Goal: Task Accomplishment & Management: Use online tool/utility

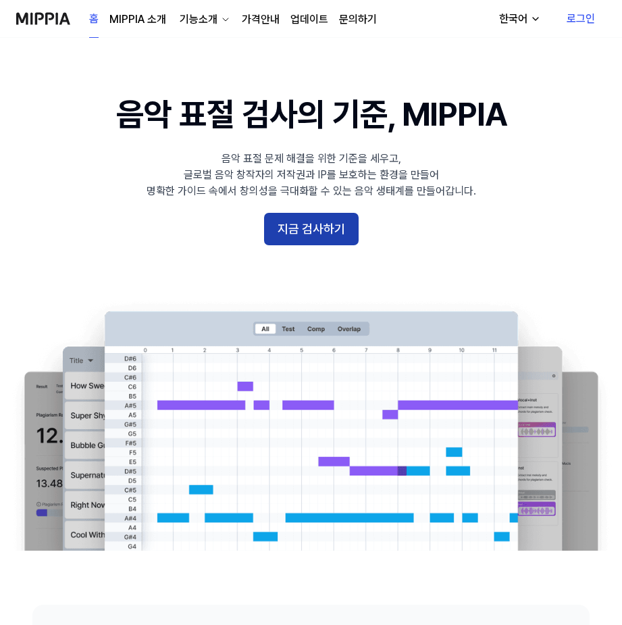
click at [342, 224] on button "지금 검사하기" at bounding box center [311, 229] width 95 height 32
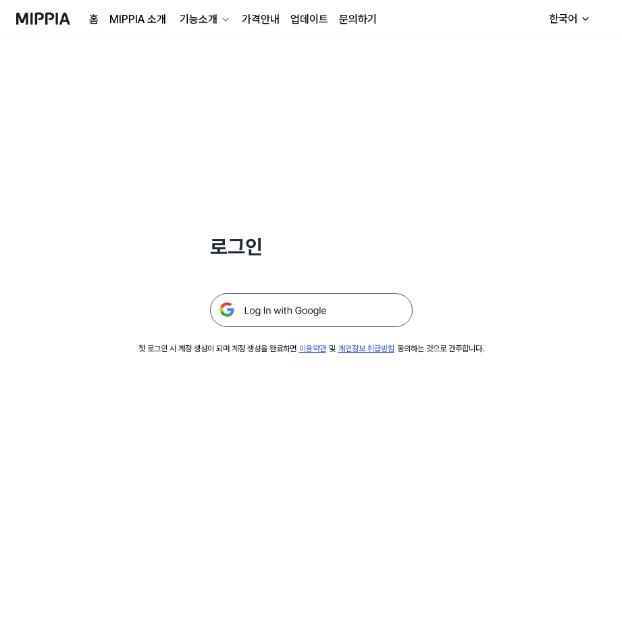
click at [316, 307] on img at bounding box center [311, 310] width 203 height 34
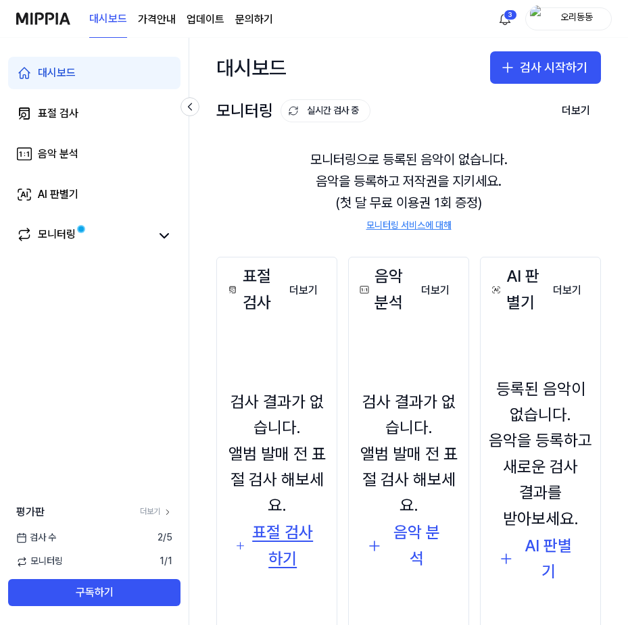
click at [281, 538] on div "표절 검사하기" at bounding box center [282, 545] width 65 height 52
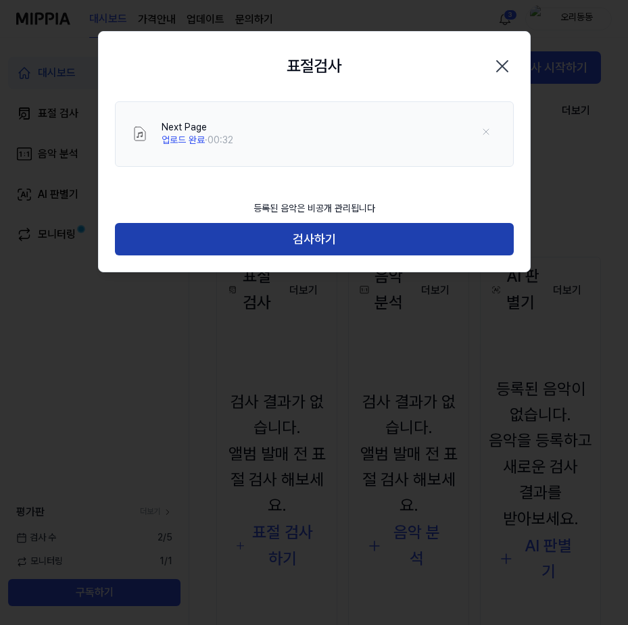
click at [333, 238] on button "검사하기" at bounding box center [314, 239] width 399 height 32
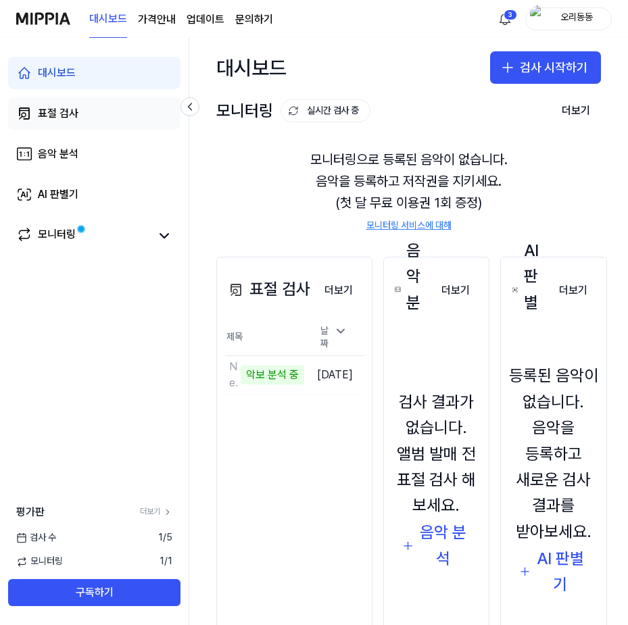
click at [73, 118] on div "표절 검사" at bounding box center [58, 113] width 41 height 16
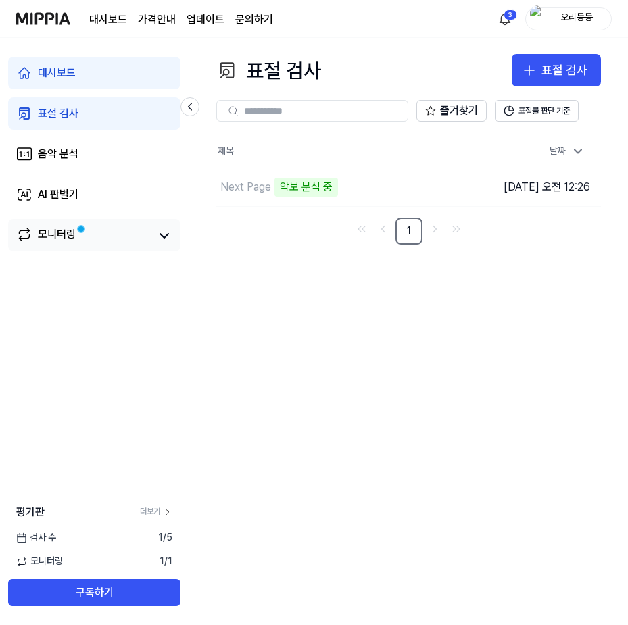
click at [80, 237] on link "모니터링" at bounding box center [83, 235] width 134 height 19
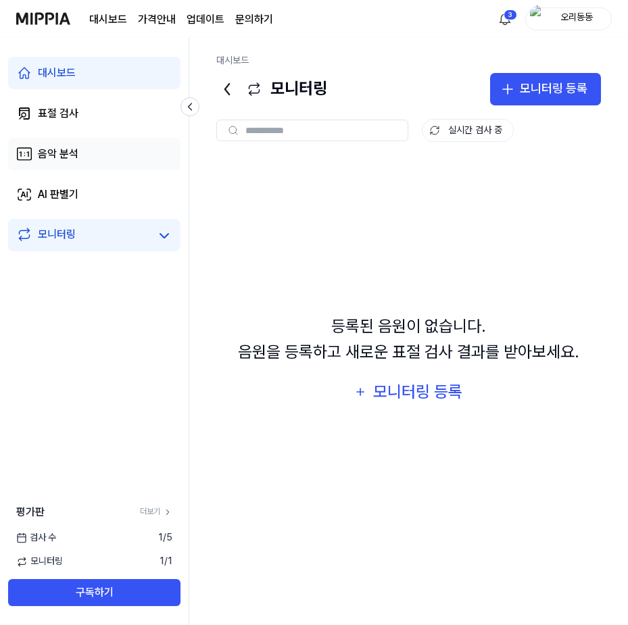
click at [72, 160] on div "음악 분석" at bounding box center [58, 154] width 41 height 16
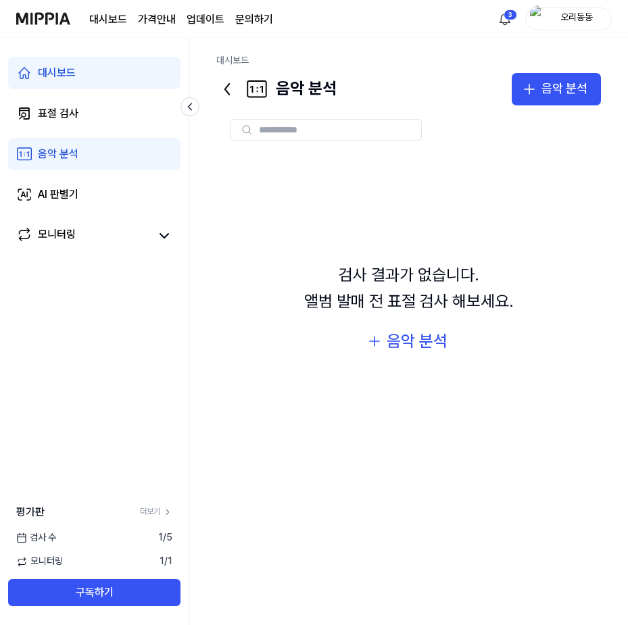
click at [84, 81] on link "대시보드" at bounding box center [94, 73] width 172 height 32
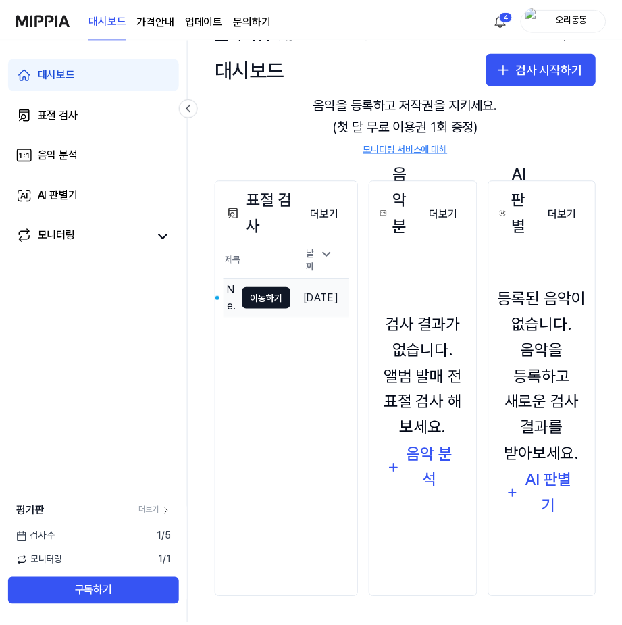
scroll to position [83, 0]
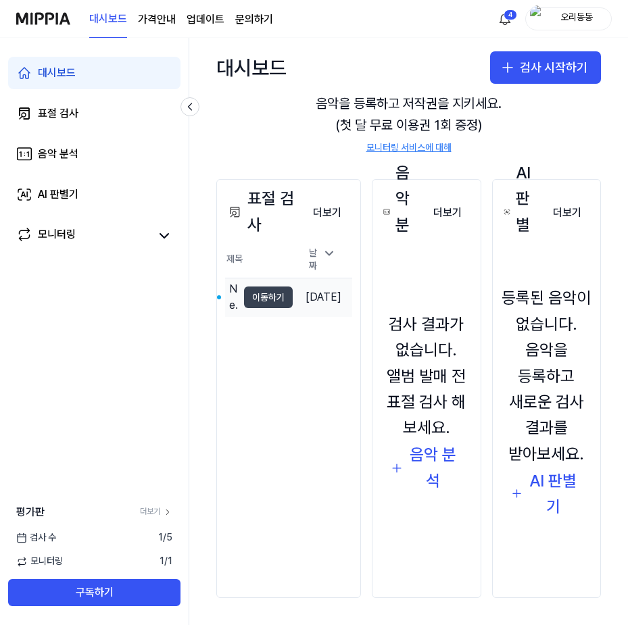
click at [276, 292] on button "이동하기" at bounding box center [268, 297] width 49 height 22
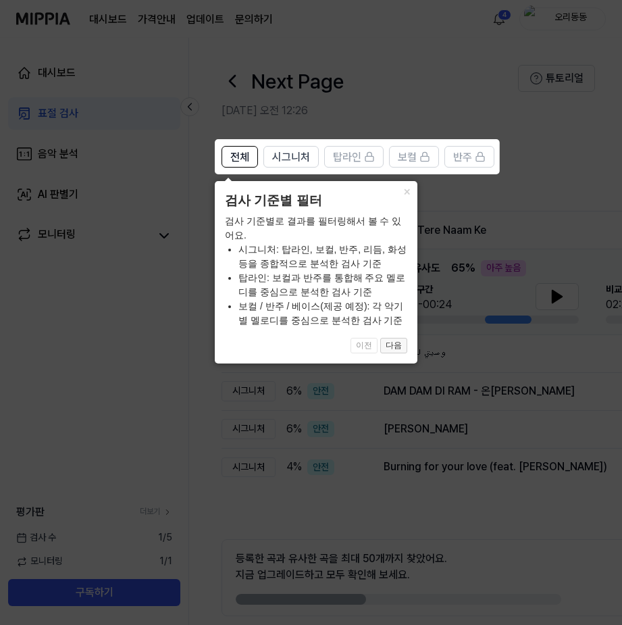
click at [399, 351] on button "다음" at bounding box center [393, 346] width 27 height 16
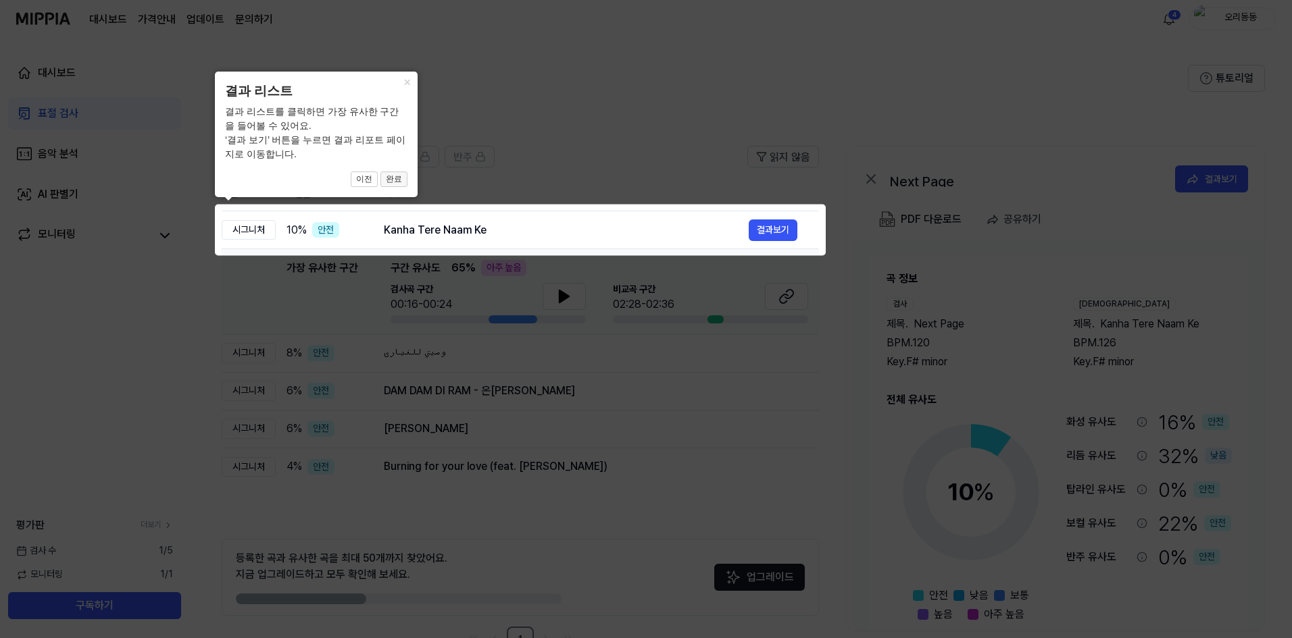
click at [399, 177] on button "완료" at bounding box center [393, 180] width 27 height 16
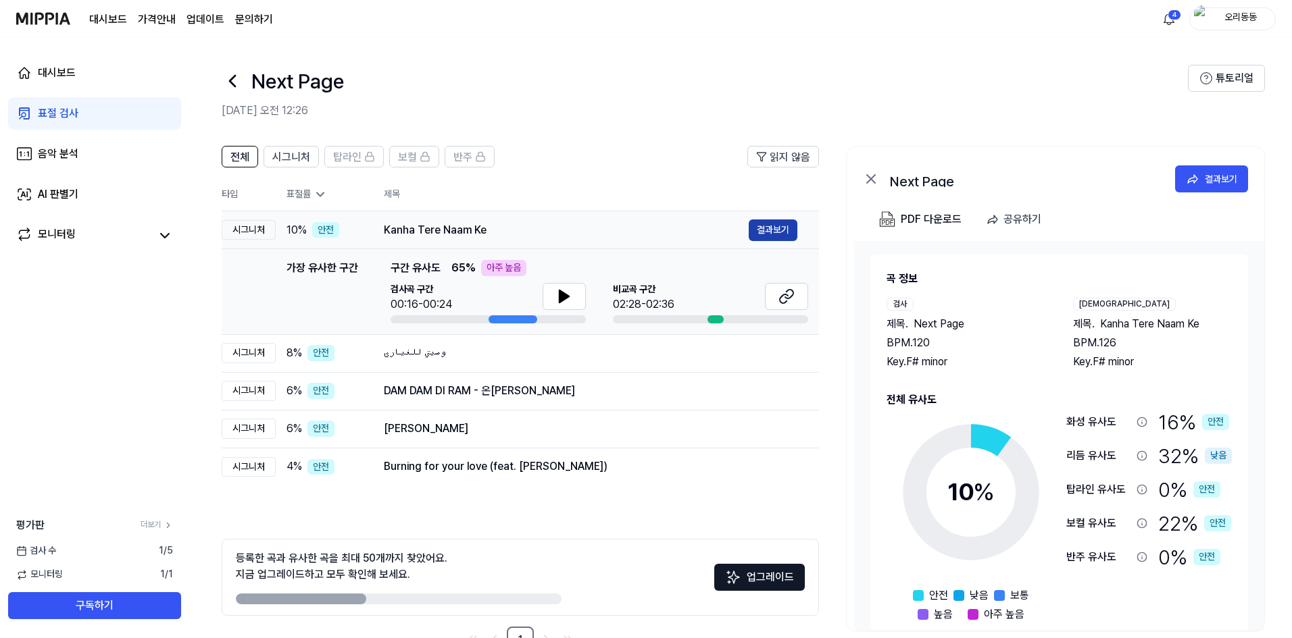
click at [627, 229] on button "결과보기" at bounding box center [772, 231] width 49 height 22
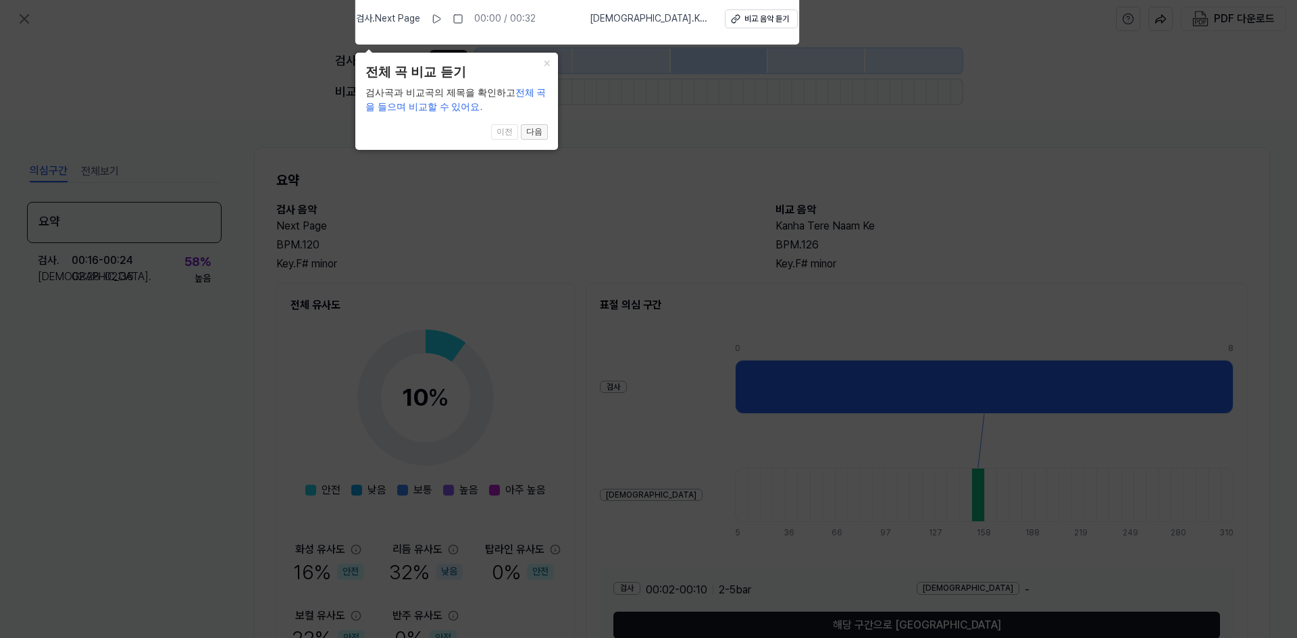
click at [535, 135] on button "다음" at bounding box center [534, 132] width 27 height 16
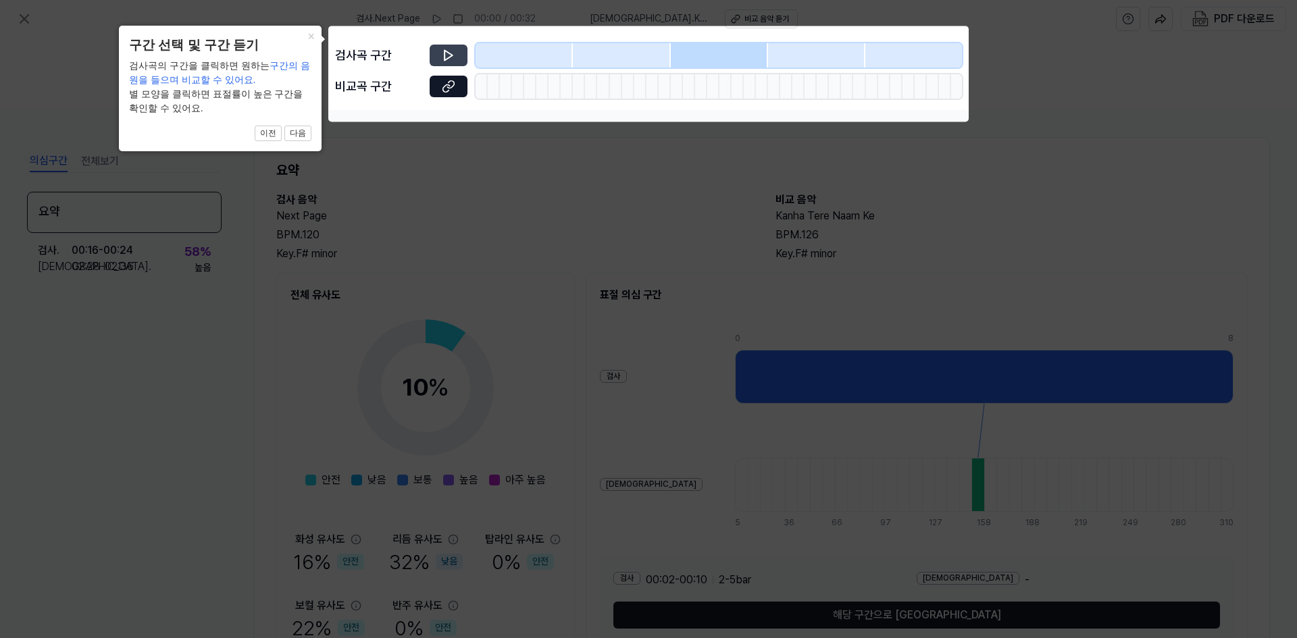
click at [436, 53] on button at bounding box center [449, 56] width 38 height 22
click at [453, 54] on icon at bounding box center [449, 56] width 14 height 14
click at [302, 134] on button "다음" at bounding box center [297, 134] width 27 height 16
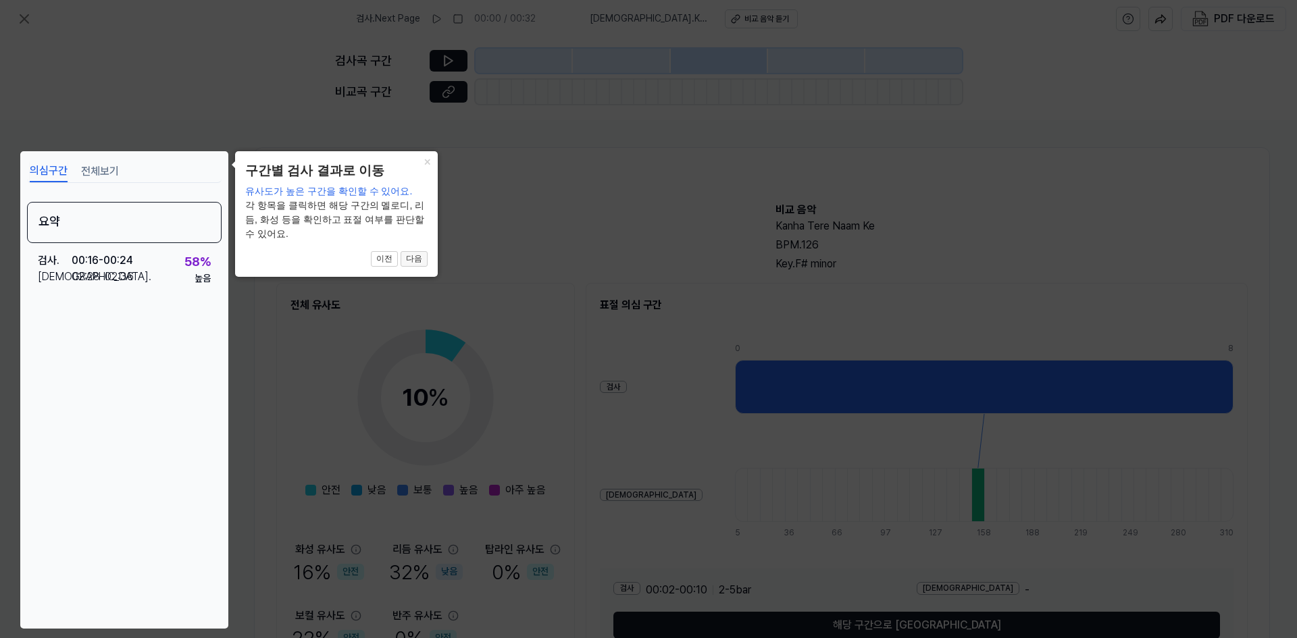
click at [415, 254] on button "다음" at bounding box center [414, 259] width 27 height 16
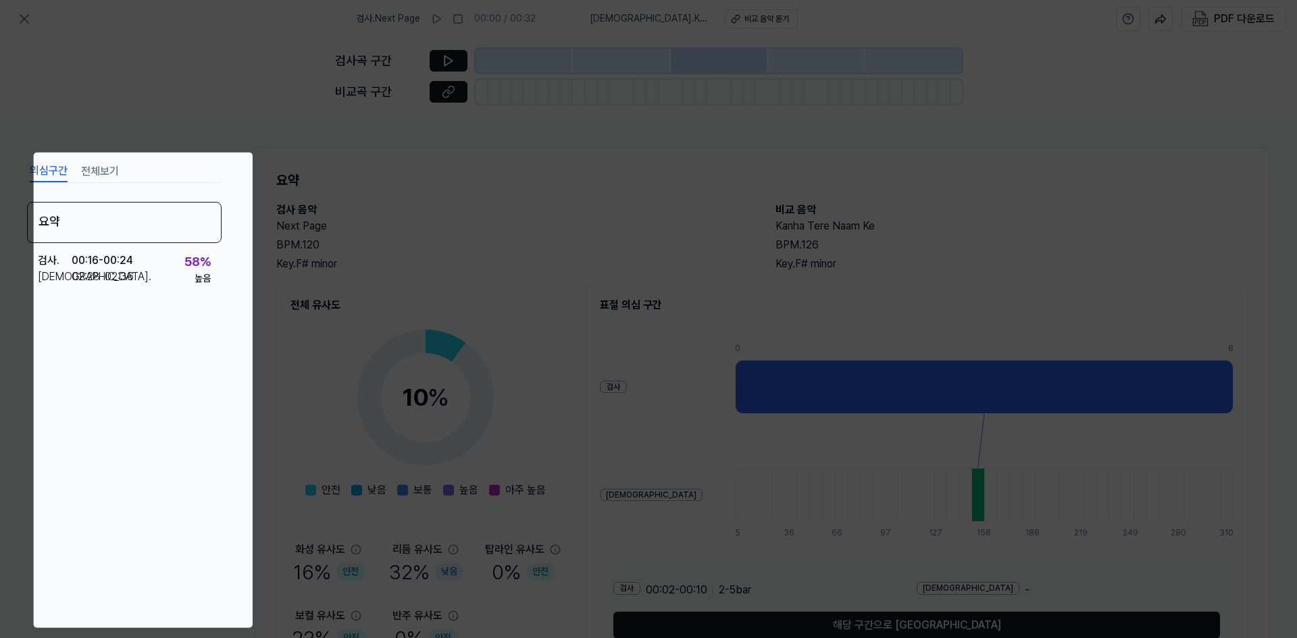
scroll to position [78, 0]
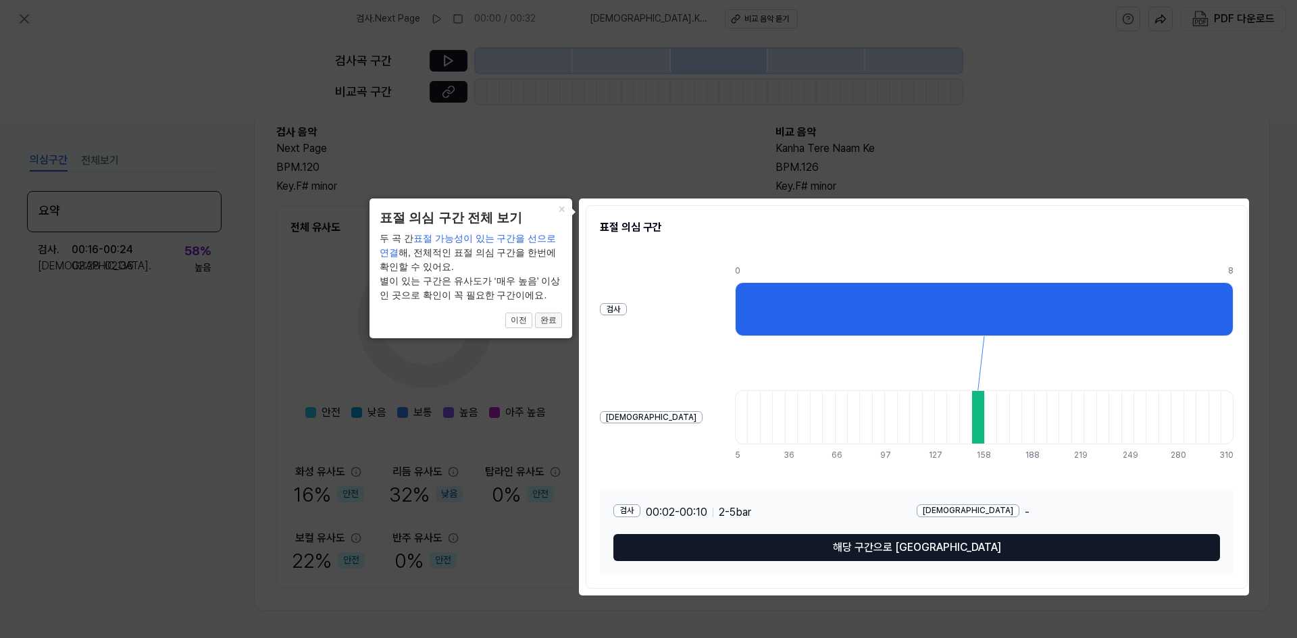
click at [553, 320] on button "완료" at bounding box center [548, 321] width 27 height 16
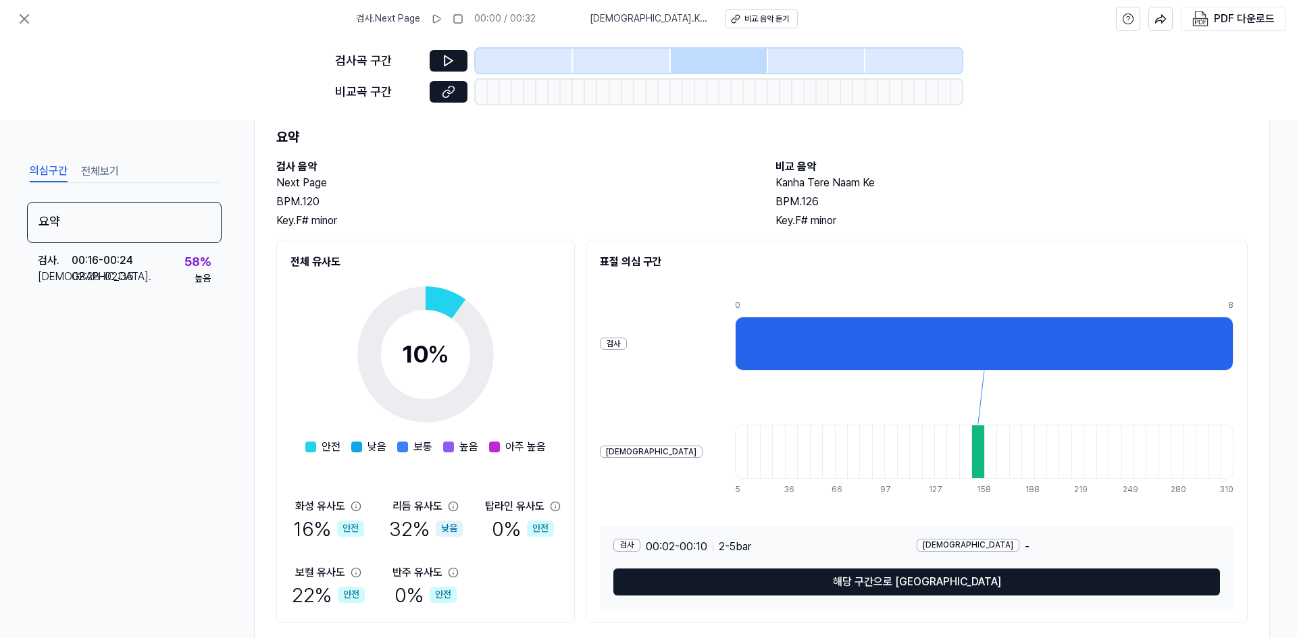
scroll to position [10, 0]
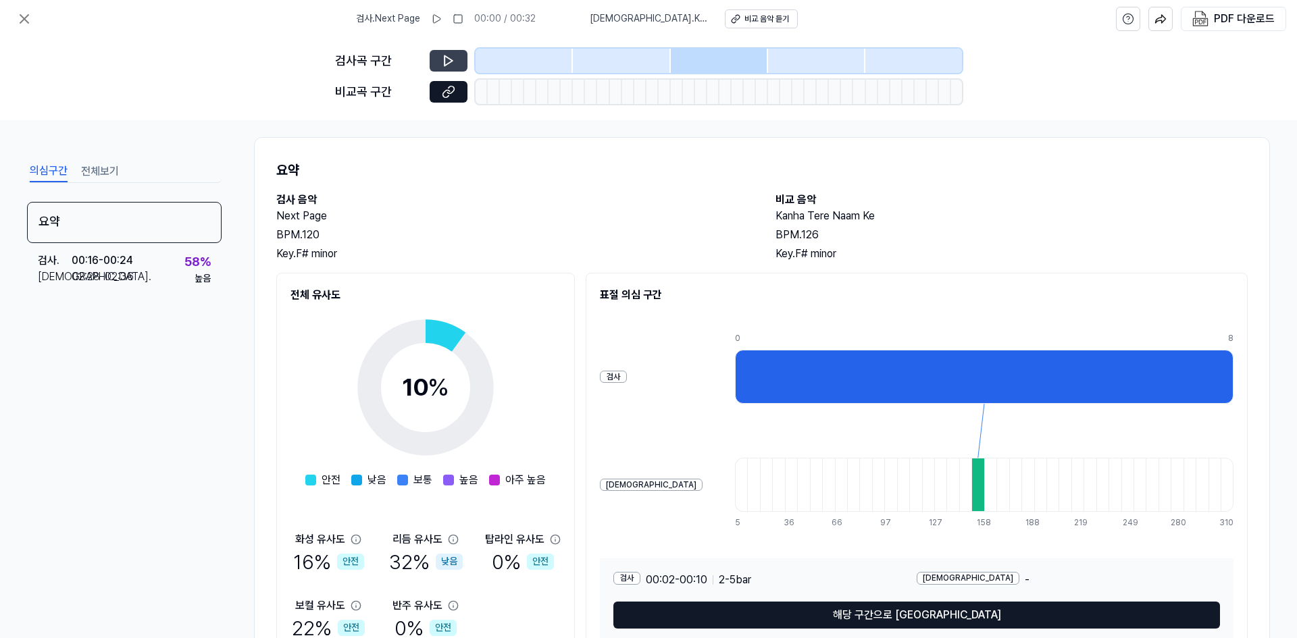
click at [461, 67] on button at bounding box center [449, 61] width 38 height 22
click at [449, 62] on icon at bounding box center [448, 61] width 8 height 10
click at [440, 13] on button at bounding box center [437, 19] width 22 height 22
click at [627, 382] on div at bounding box center [984, 377] width 499 height 54
click at [439, 20] on rect at bounding box center [438, 19] width 2 height 8
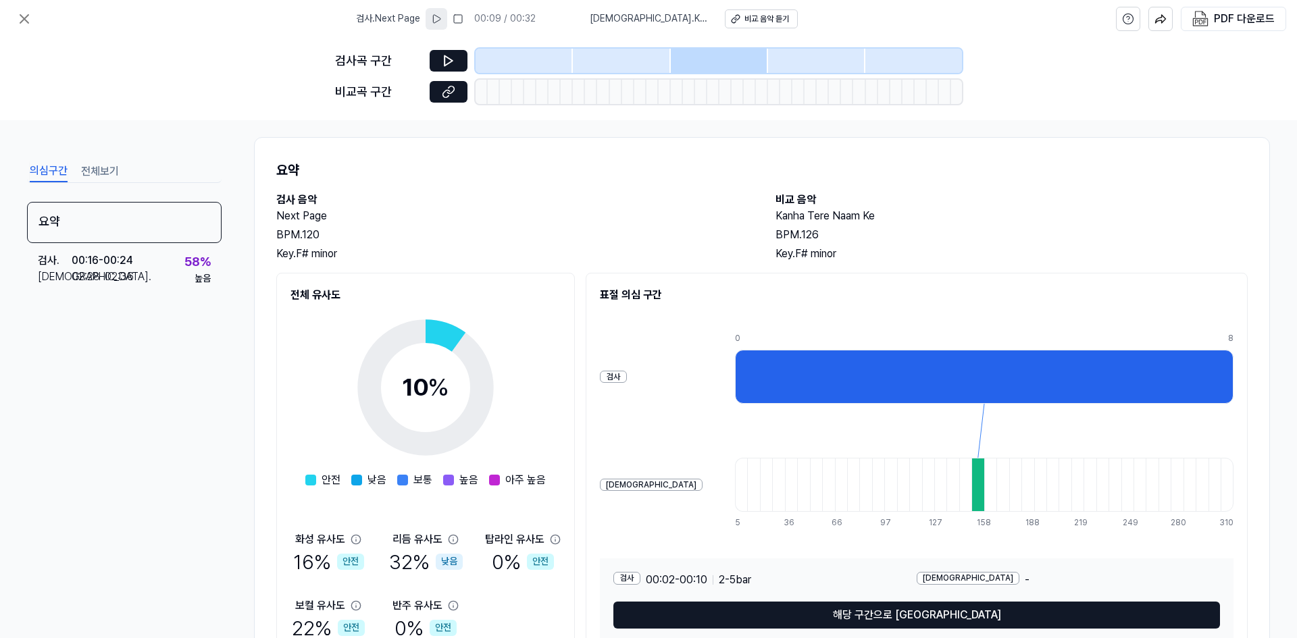
click at [442, 20] on icon at bounding box center [436, 19] width 11 height 11
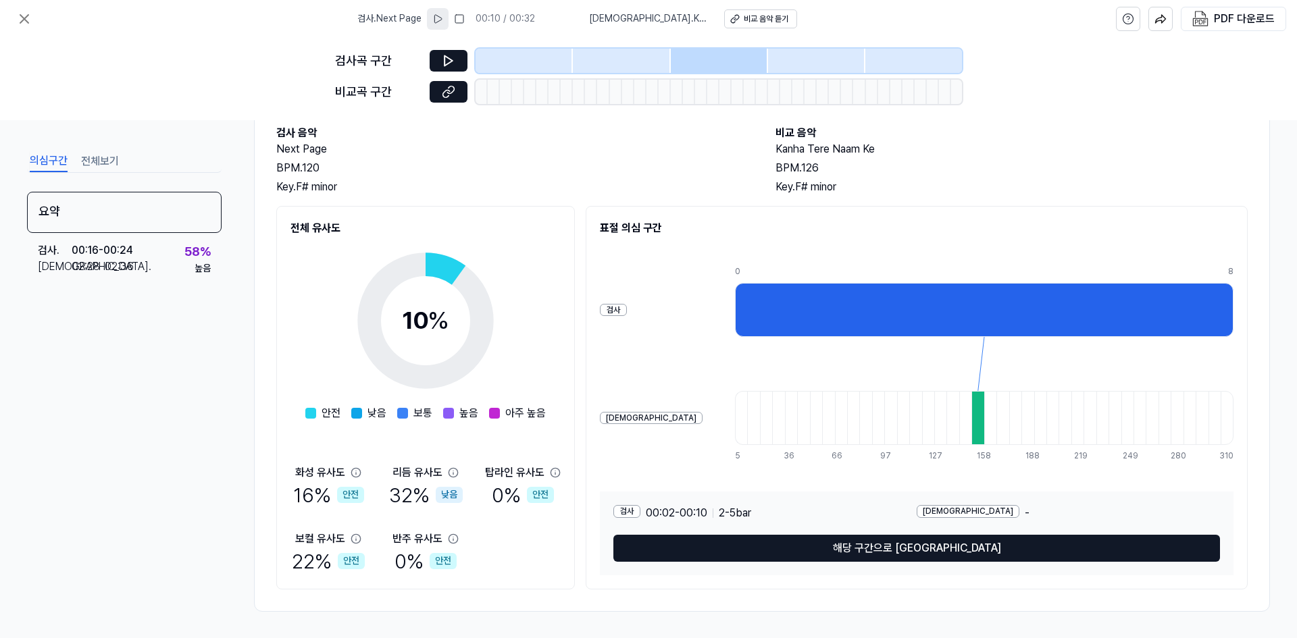
scroll to position [78, 0]
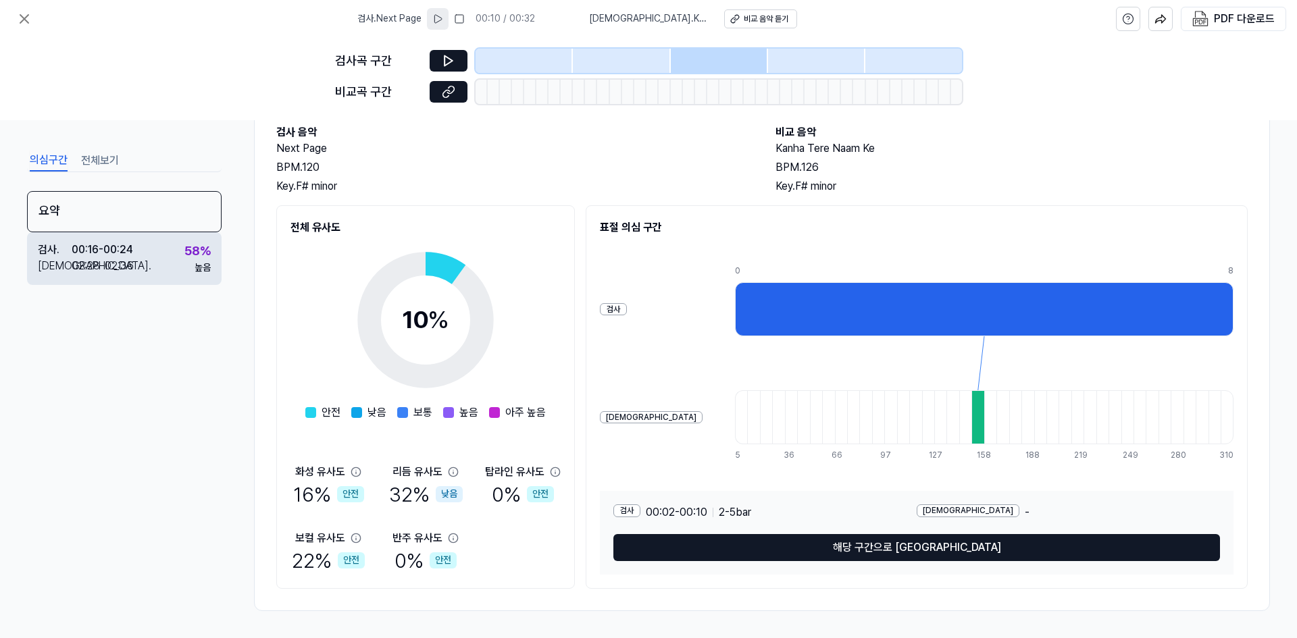
click at [109, 270] on div "02:28 - 02:36" at bounding box center [103, 266] width 62 height 16
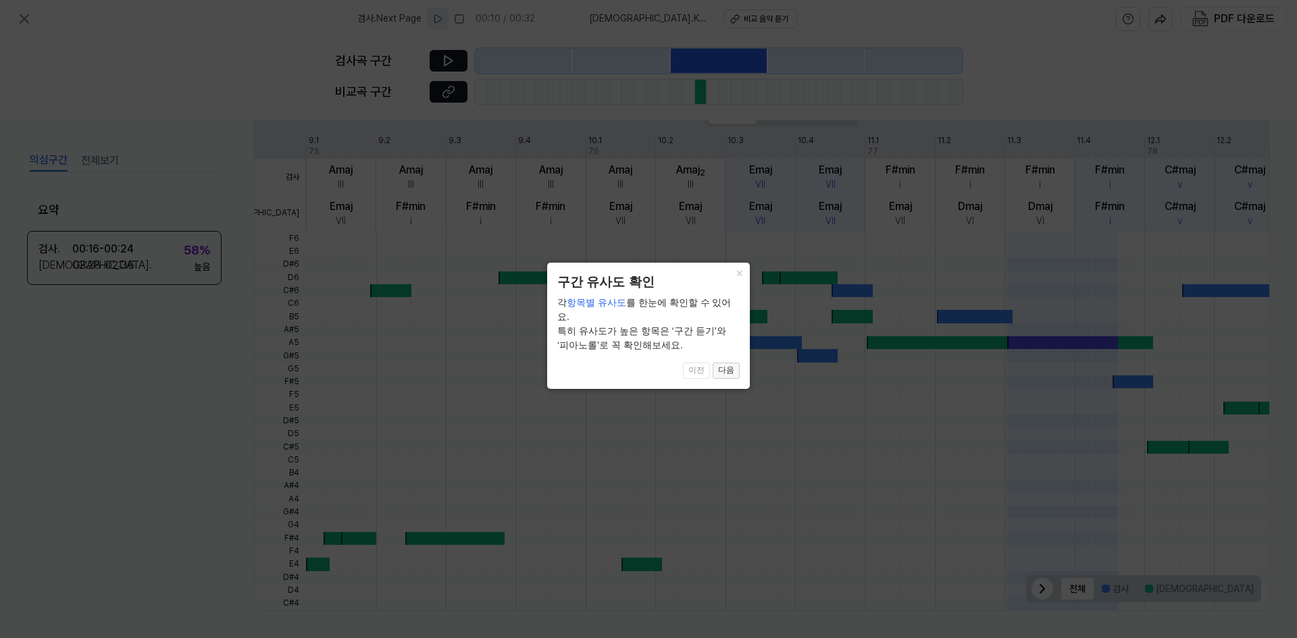
click at [627, 363] on button "다음" at bounding box center [726, 371] width 27 height 16
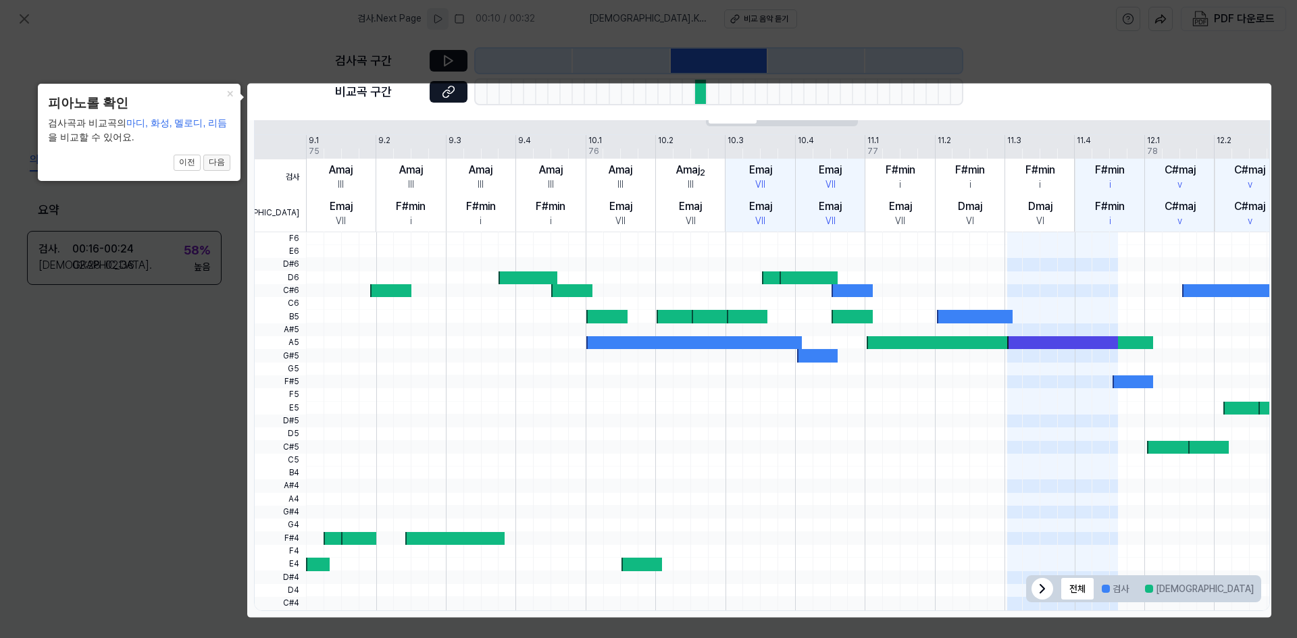
click at [214, 161] on button "다음" at bounding box center [216, 163] width 27 height 16
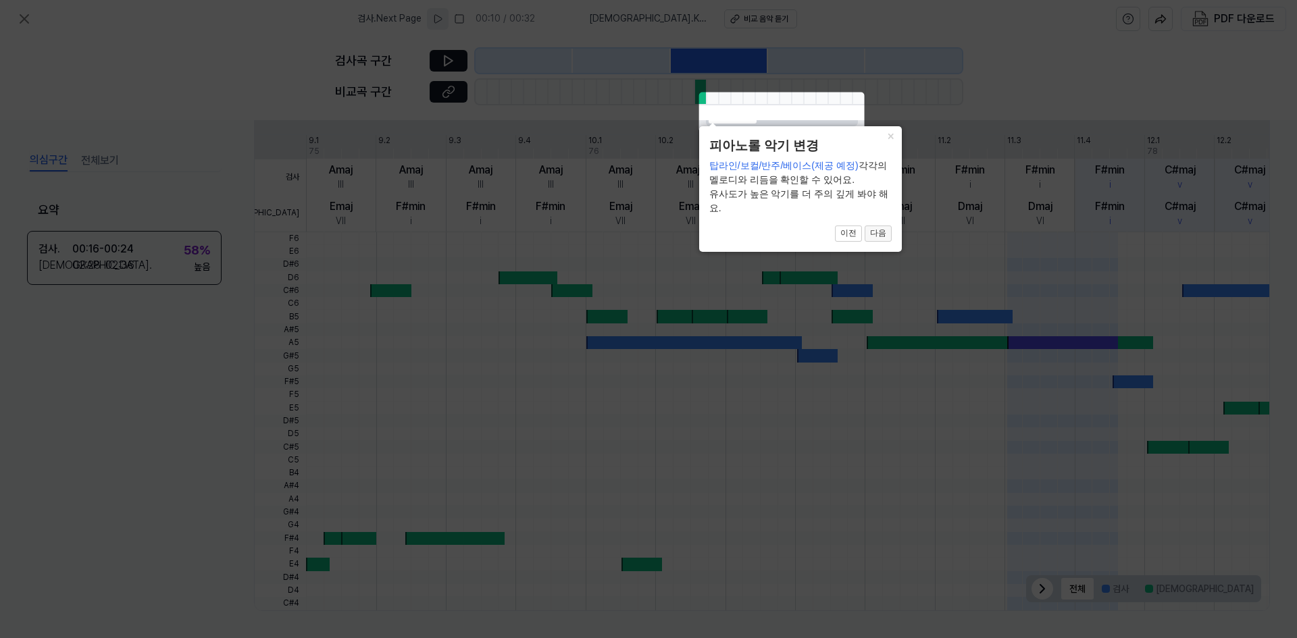
click at [627, 239] on button "다음" at bounding box center [878, 234] width 27 height 16
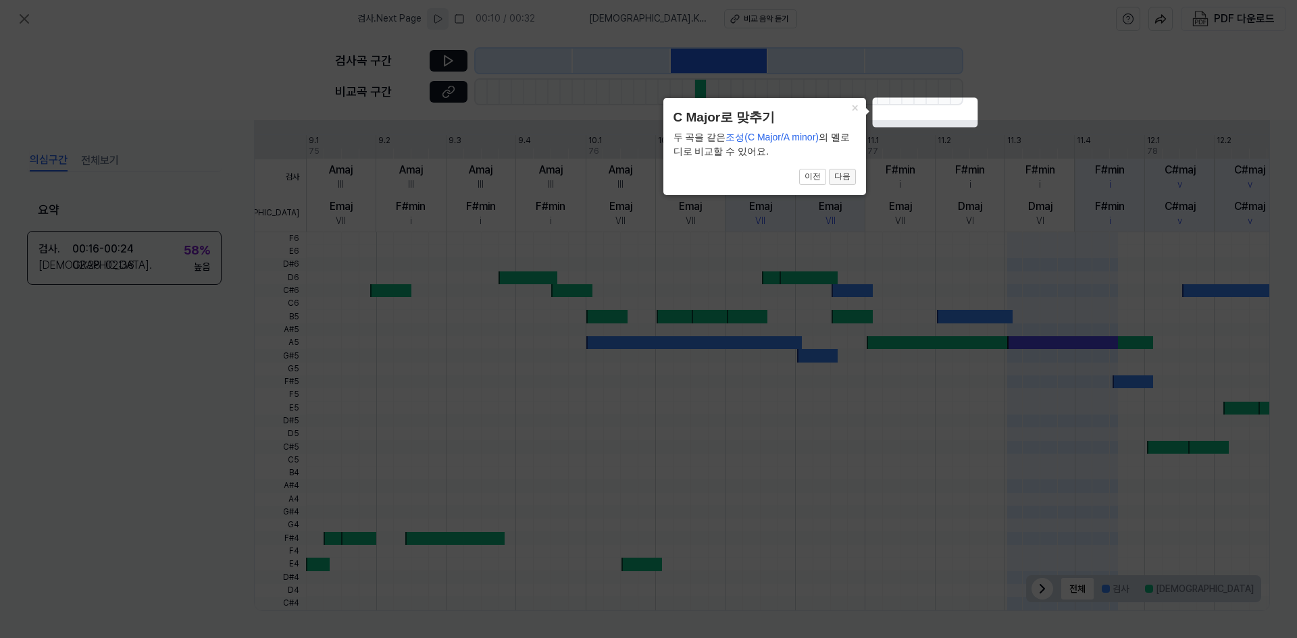
click at [627, 180] on button "다음" at bounding box center [842, 177] width 27 height 16
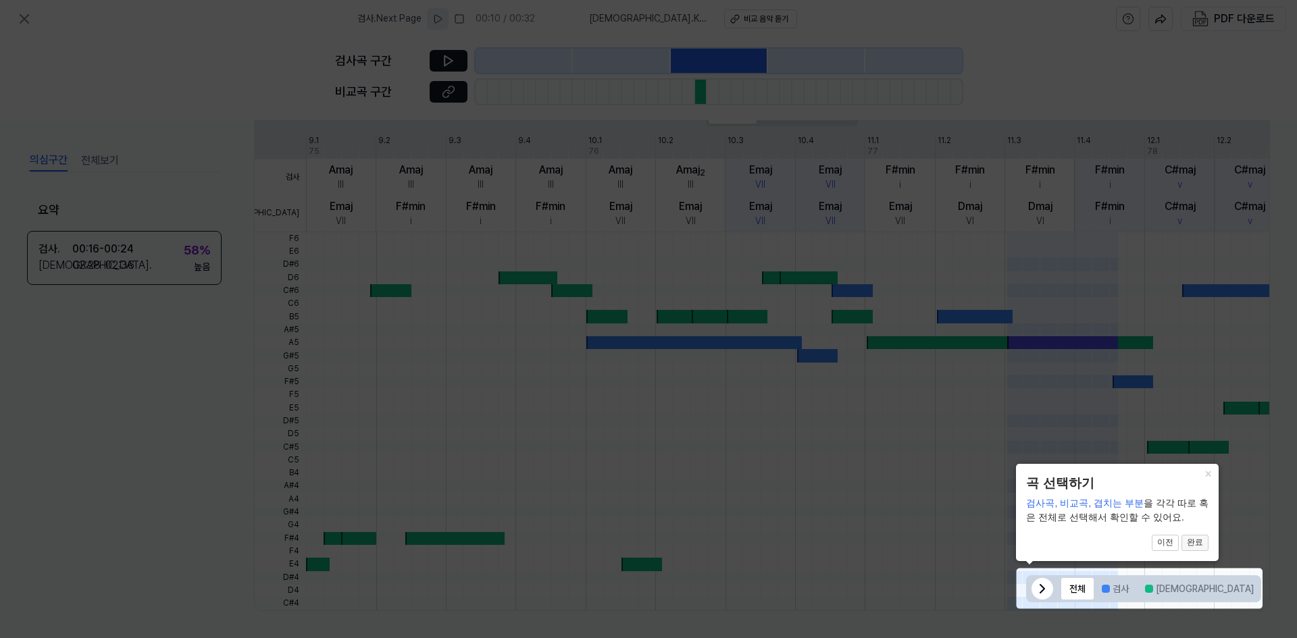
click at [627, 545] on button "완료" at bounding box center [1194, 543] width 27 height 16
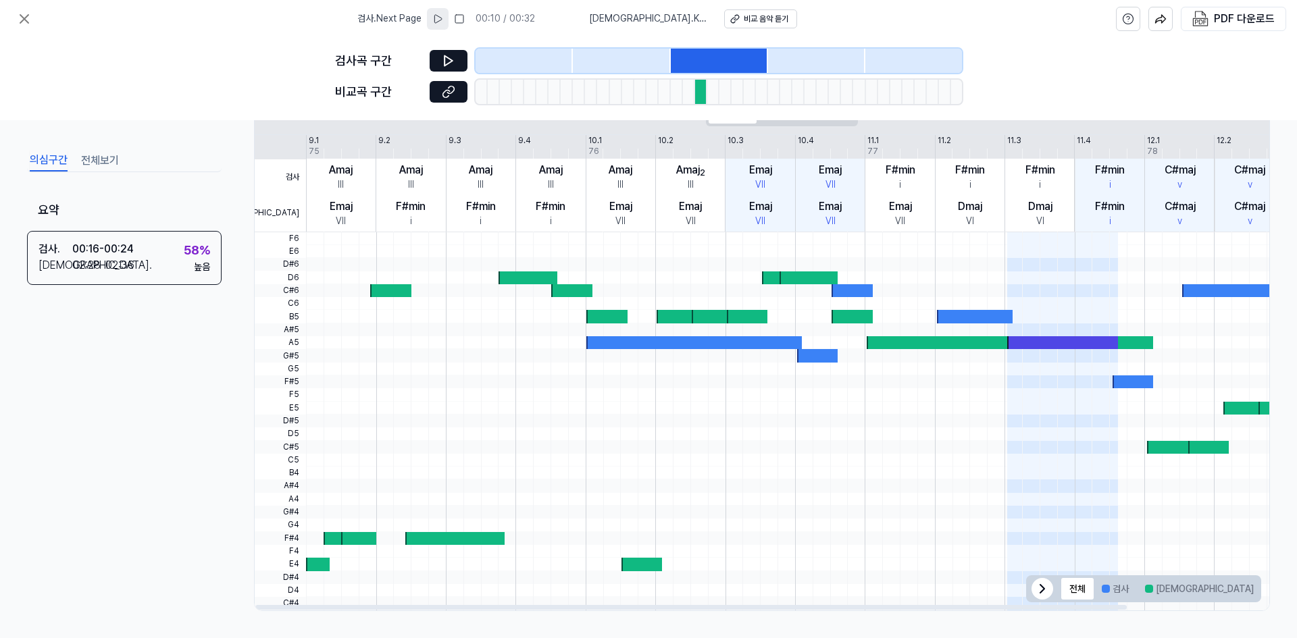
click at [627, 330] on span at bounding box center [1062, 330] width 111 height 13
click at [446, 56] on icon at bounding box center [449, 61] width 14 height 14
click at [627, 95] on div at bounding box center [701, 92] width 12 height 24
click at [463, 58] on button at bounding box center [449, 61] width 38 height 22
click at [627, 22] on div "비교 음악 듣기" at bounding box center [766, 19] width 45 height 11
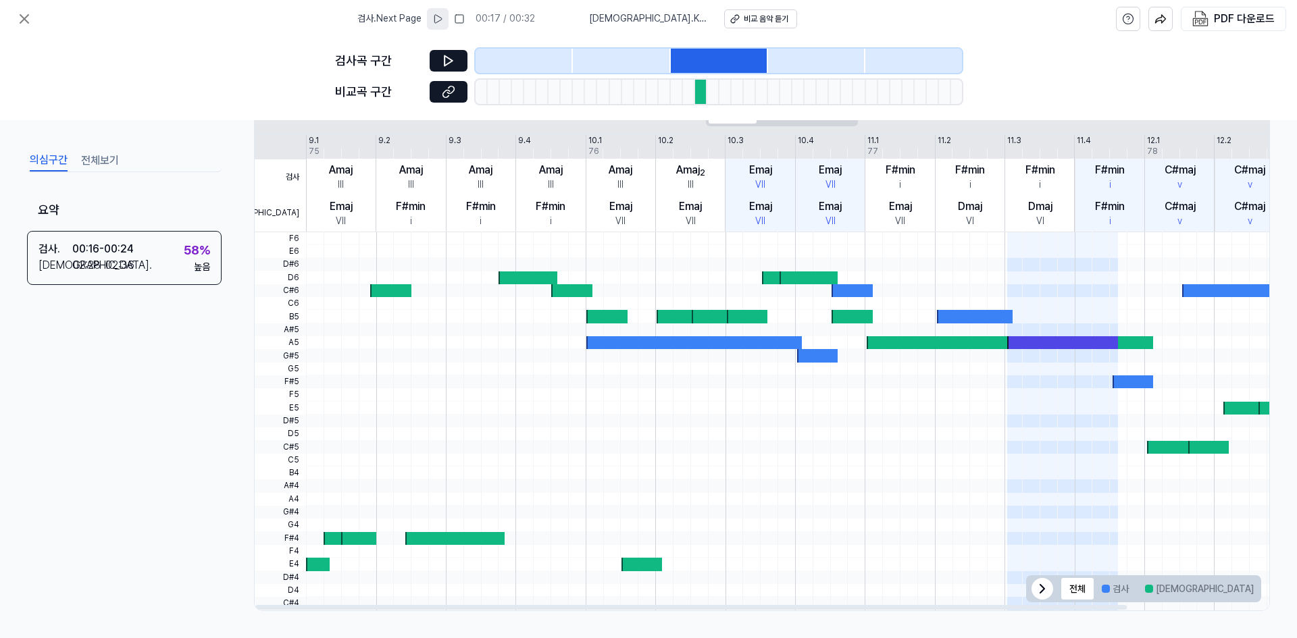
click at [380, 289] on div at bounding box center [390, 290] width 41 height 13
click at [446, 94] on icon at bounding box center [449, 92] width 14 height 14
click at [627, 63] on div at bounding box center [719, 61] width 97 height 24
click at [627, 59] on div at bounding box center [621, 61] width 97 height 24
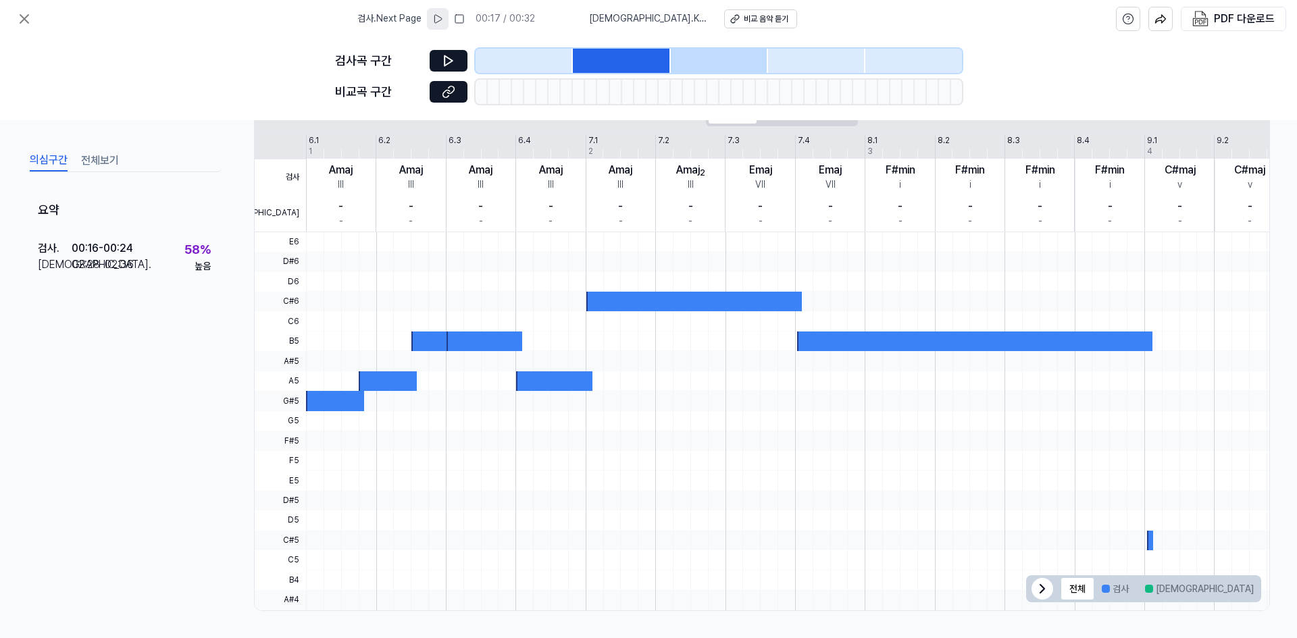
scroll to position [260, 0]
click at [534, 63] on div at bounding box center [524, 61] width 97 height 24
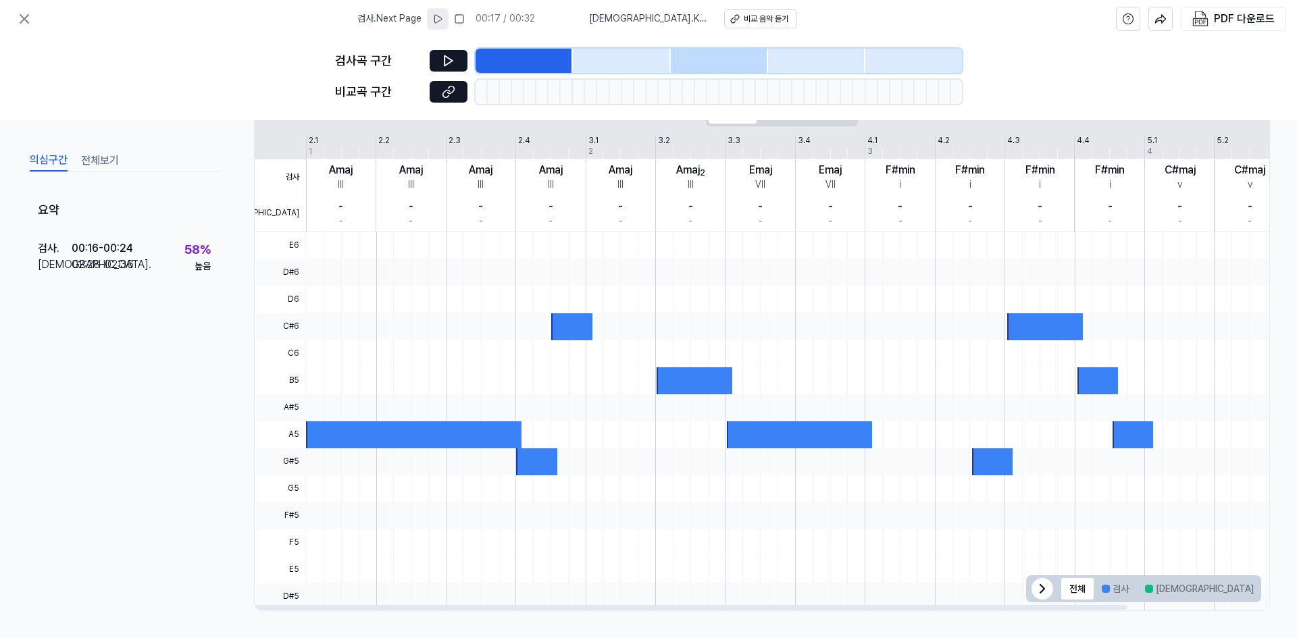
click at [533, 93] on div at bounding box center [530, 92] width 12 height 24
click at [627, 66] on div at bounding box center [621, 61] width 97 height 24
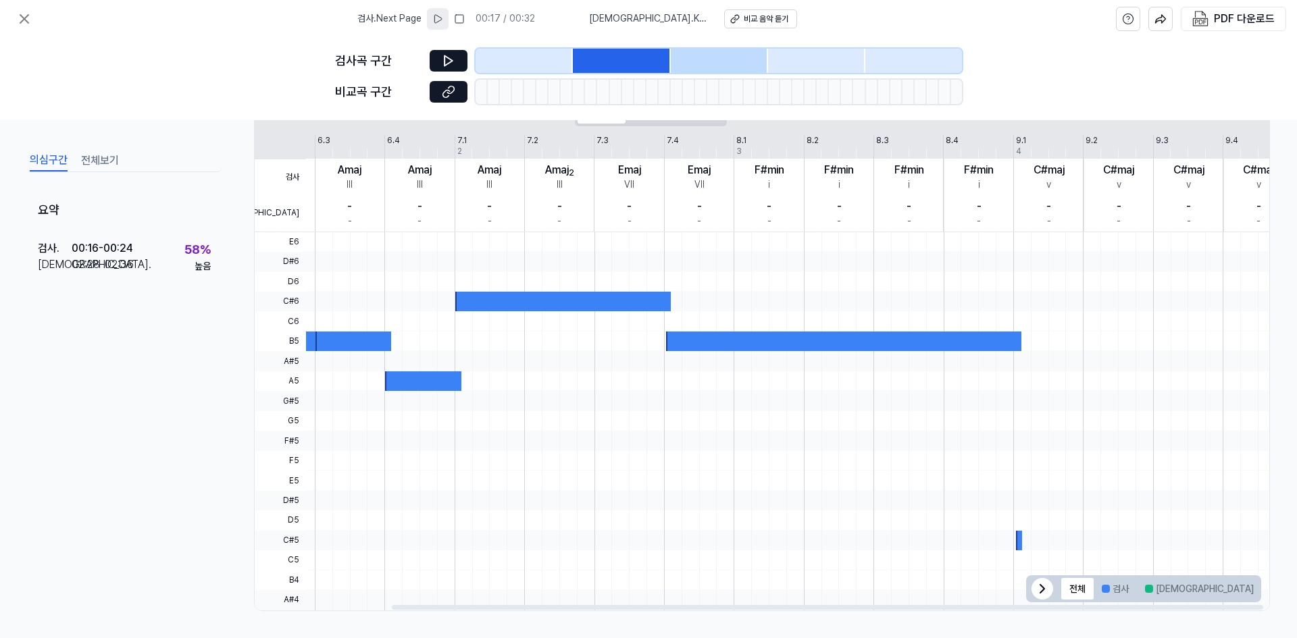
scroll to position [0, 158]
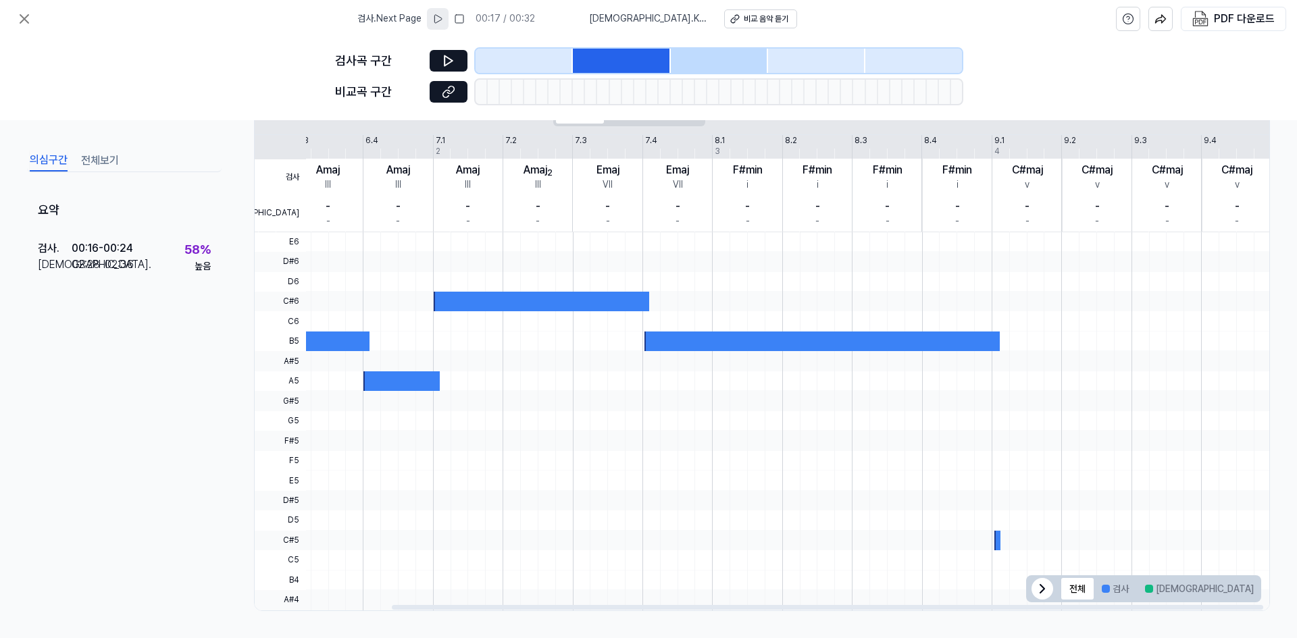
drag, startPoint x: 931, startPoint y: 403, endPoint x: 578, endPoint y: 415, distance: 353.5
click at [627, 59] on div at bounding box center [719, 61] width 97 height 24
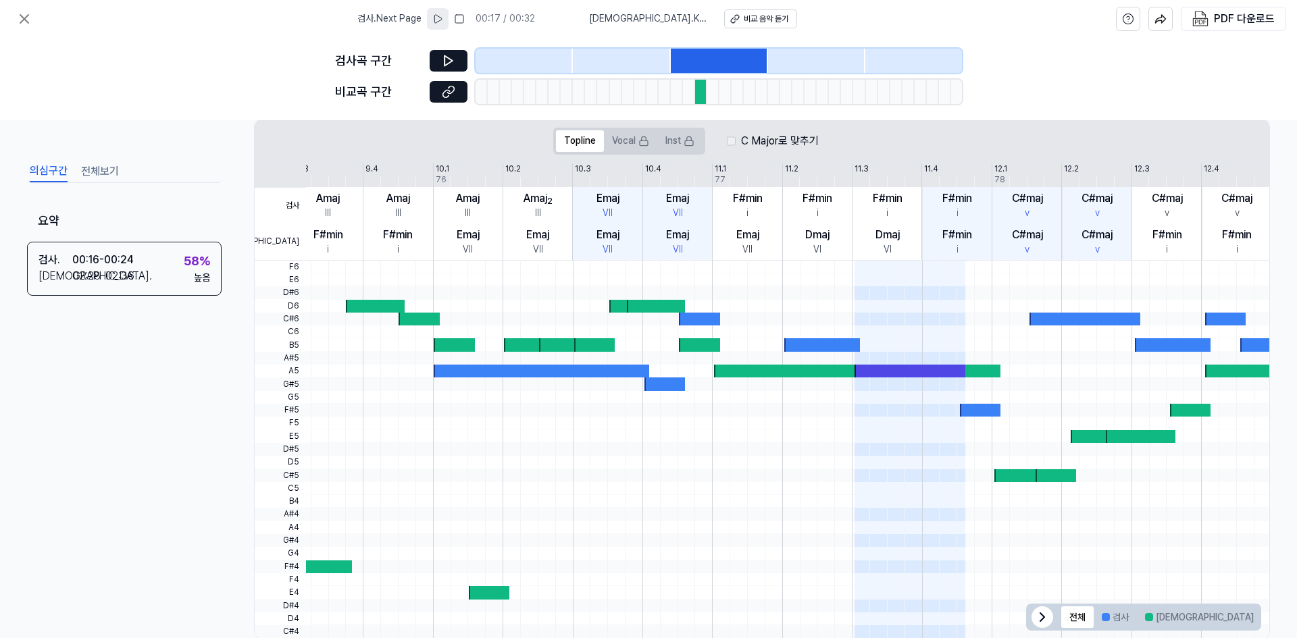
scroll to position [288, 0]
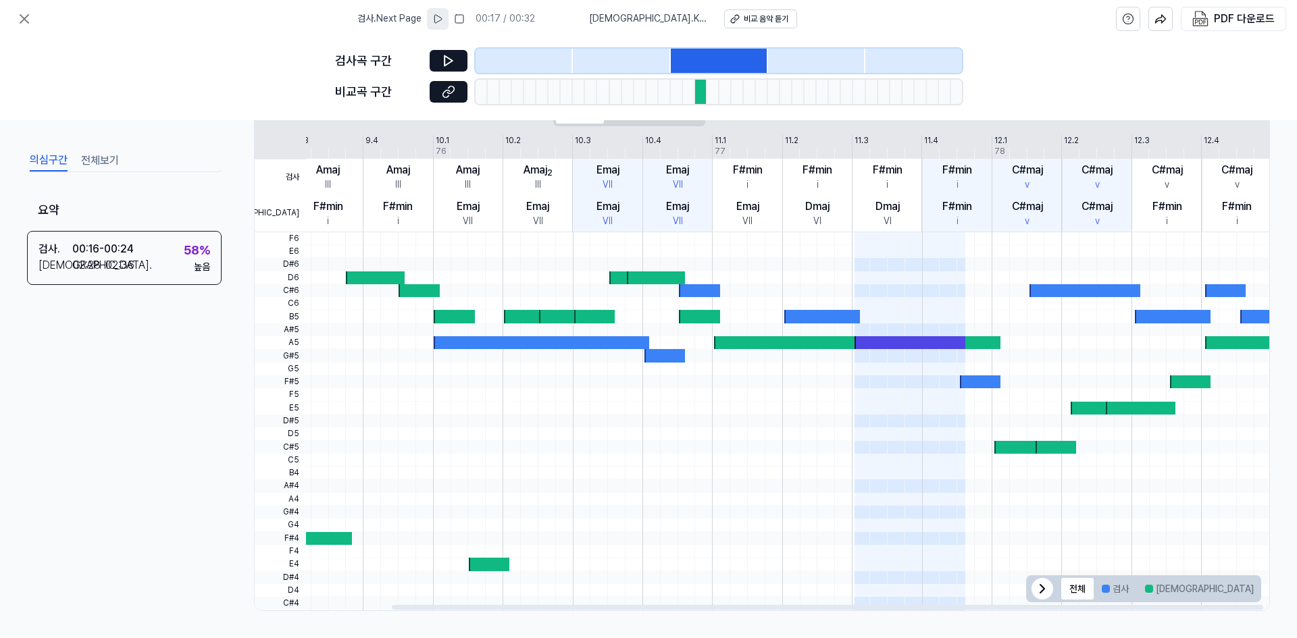
click at [376, 277] on div at bounding box center [375, 278] width 58 height 13
drag, startPoint x: 407, startPoint y: 287, endPoint x: 413, endPoint y: 295, distance: 10.6
click at [407, 288] on div at bounding box center [419, 290] width 41 height 13
click at [329, 537] on div at bounding box center [302, 538] width 99 height 13
click at [627, 340] on div at bounding box center [909, 342] width 111 height 13
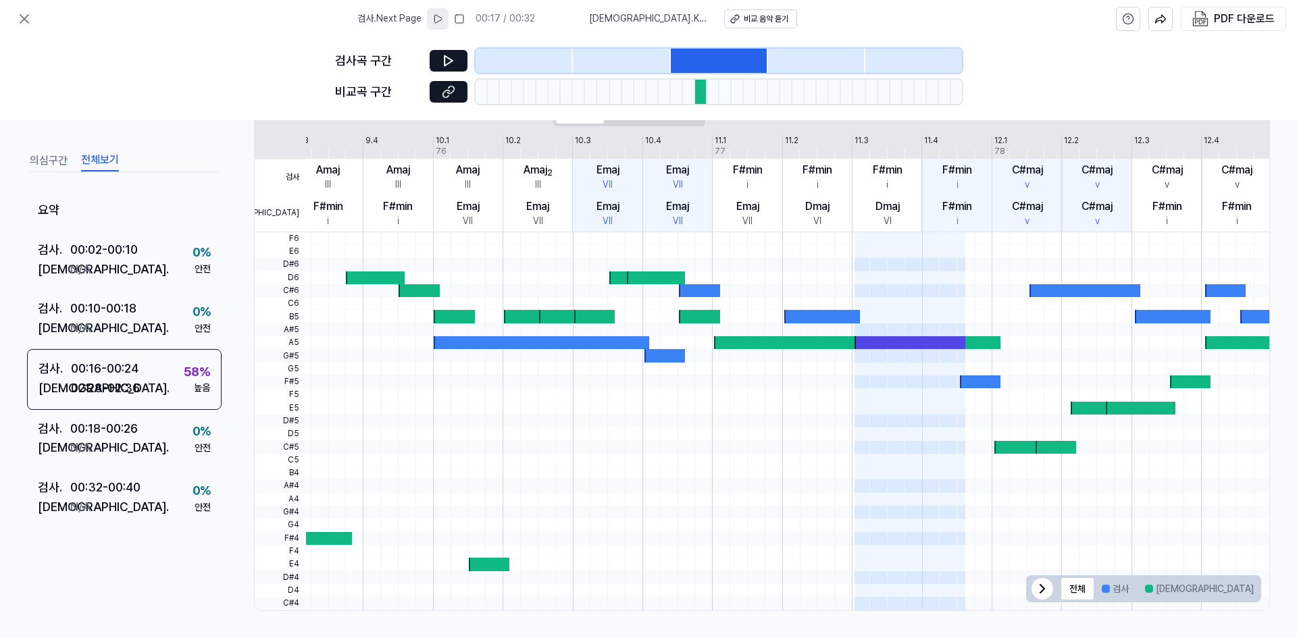
click at [88, 168] on button "전체보기" at bounding box center [100, 161] width 38 height 22
click at [147, 258] on div "검사 . 00:02 - 00:10 비교 . N/A 0 % 안전" at bounding box center [124, 259] width 195 height 59
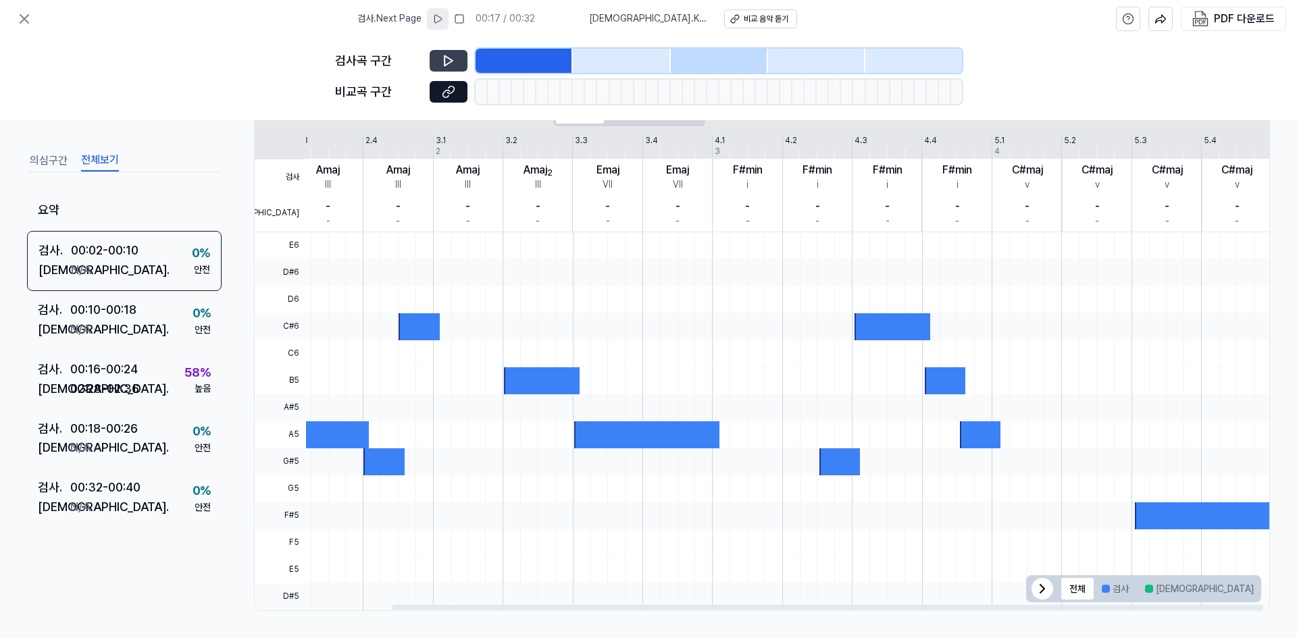
click at [449, 59] on icon at bounding box center [448, 61] width 8 height 10
click at [617, 69] on div at bounding box center [621, 61] width 97 height 24
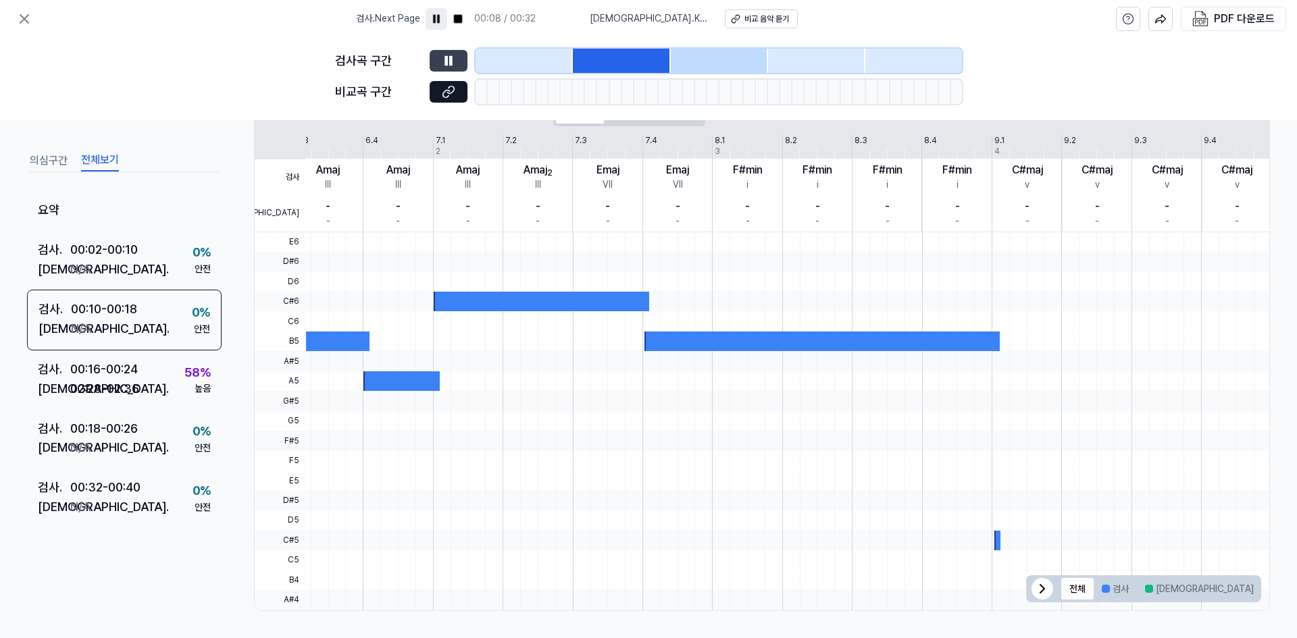
click at [441, 66] on button at bounding box center [449, 61] width 38 height 22
click at [436, 11] on button at bounding box center [437, 19] width 22 height 22
click at [529, 59] on div at bounding box center [524, 61] width 97 height 24
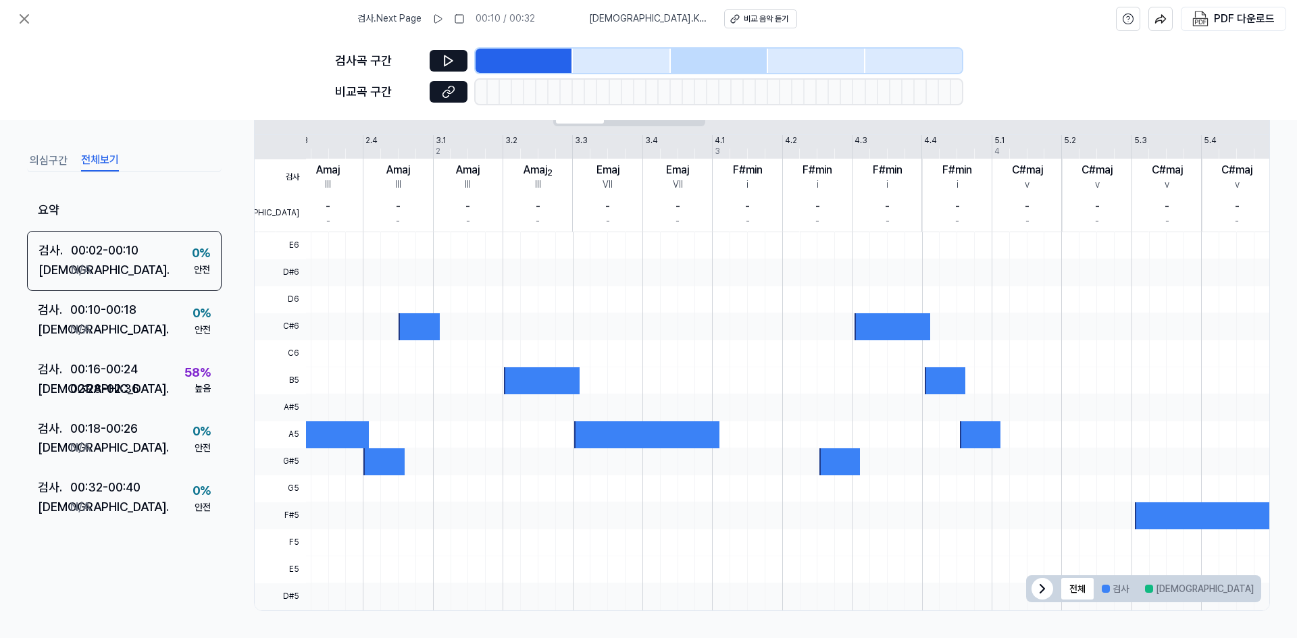
click at [597, 57] on div at bounding box center [621, 61] width 97 height 24
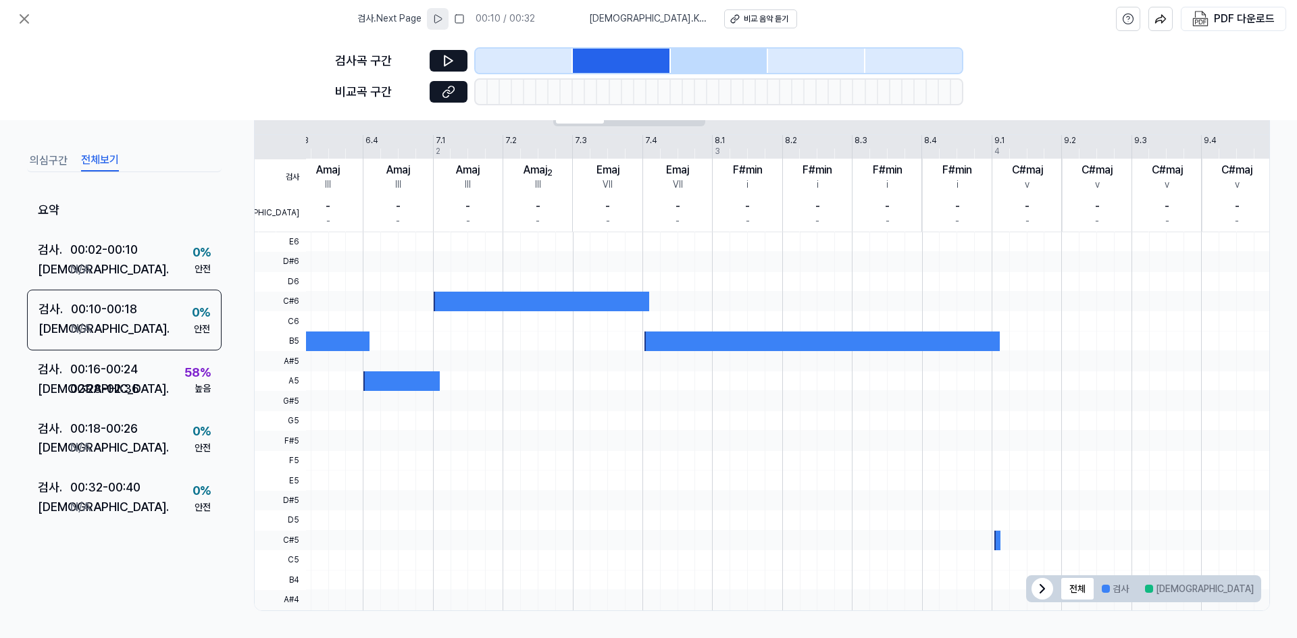
click at [443, 19] on icon at bounding box center [437, 19] width 11 height 11
click at [470, 23] on button at bounding box center [460, 19] width 22 height 22
click at [469, 23] on button at bounding box center [458, 19] width 22 height 22
click at [442, 19] on icon at bounding box center [436, 19] width 11 height 11
click at [513, 61] on div at bounding box center [524, 61] width 97 height 24
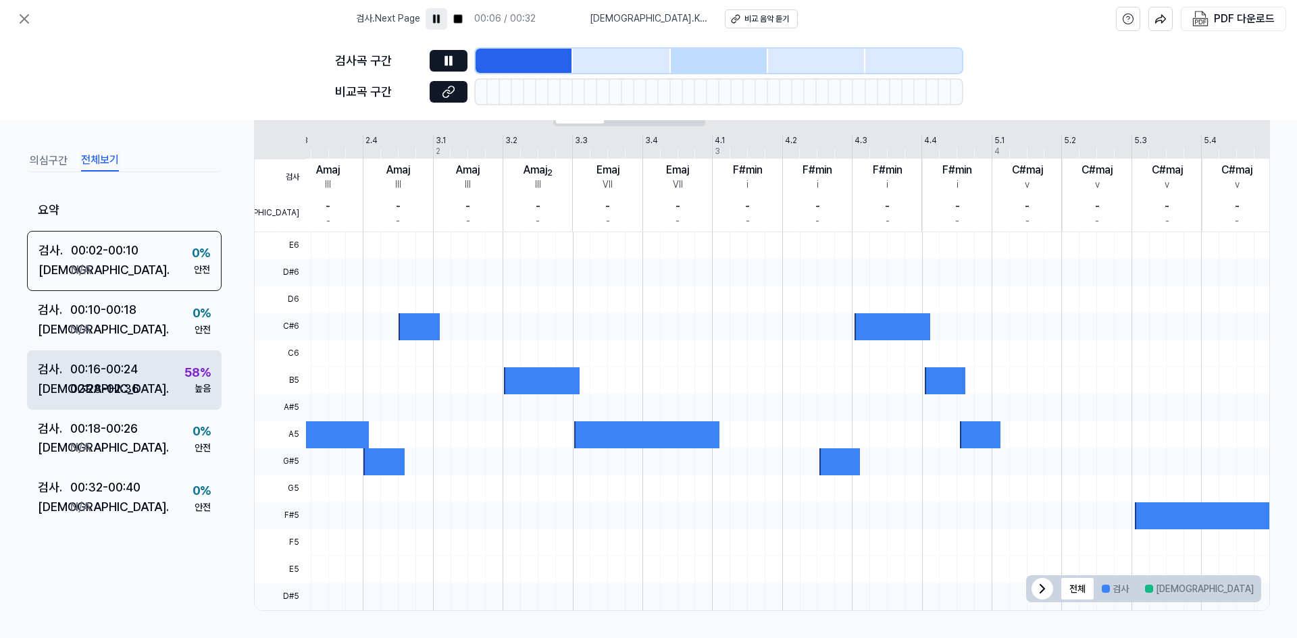
click at [125, 390] on div "02:28 - 02:36" at bounding box center [104, 389] width 69 height 20
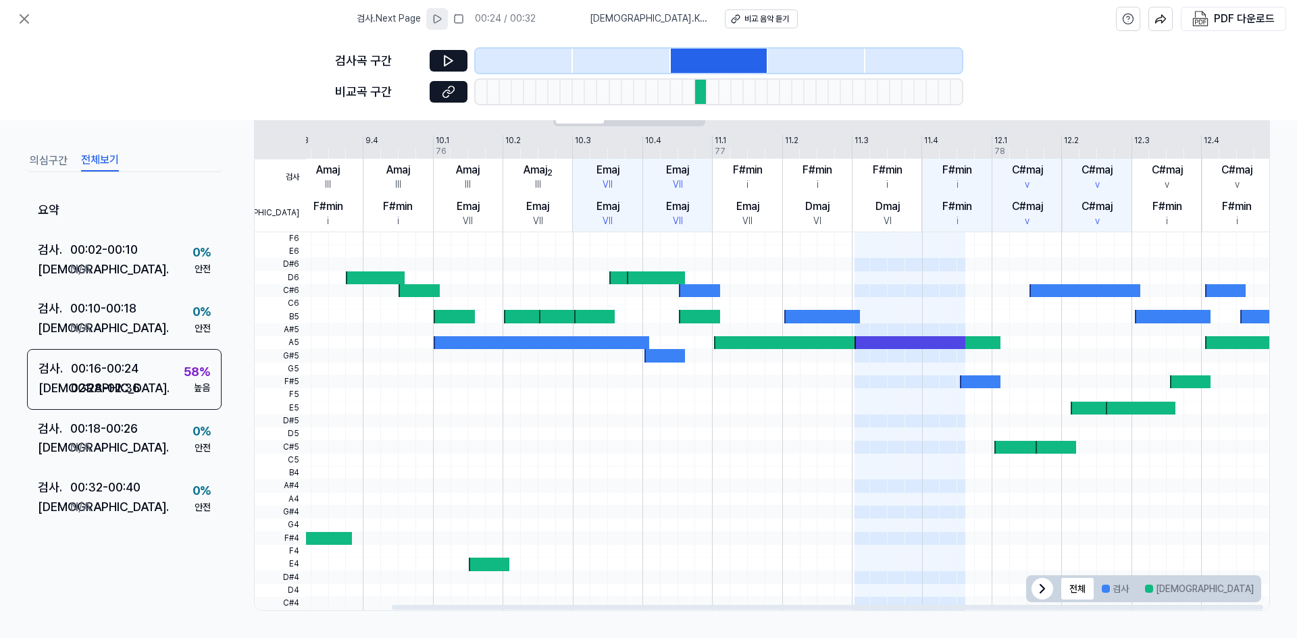
click at [627, 343] on div at bounding box center [909, 342] width 111 height 13
drag, startPoint x: 1104, startPoint y: 457, endPoint x: 741, endPoint y: 421, distance: 365.2
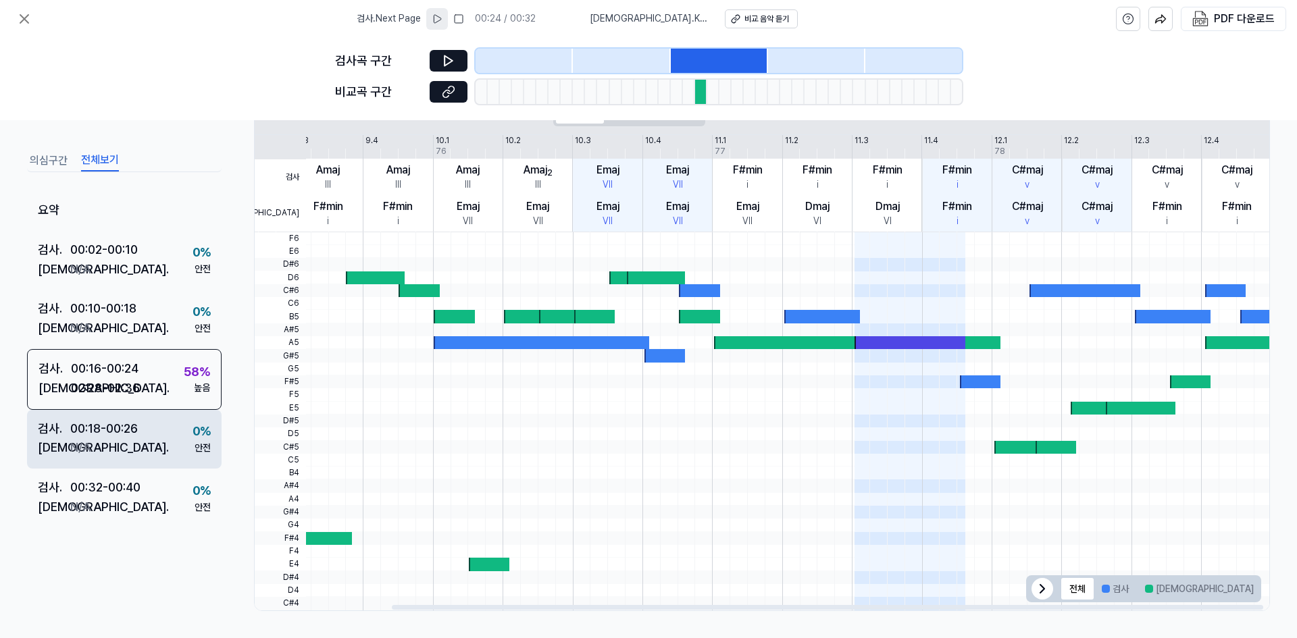
click at [113, 450] on div "[DEMOGRAPHIC_DATA] . N/A" at bounding box center [88, 448] width 100 height 20
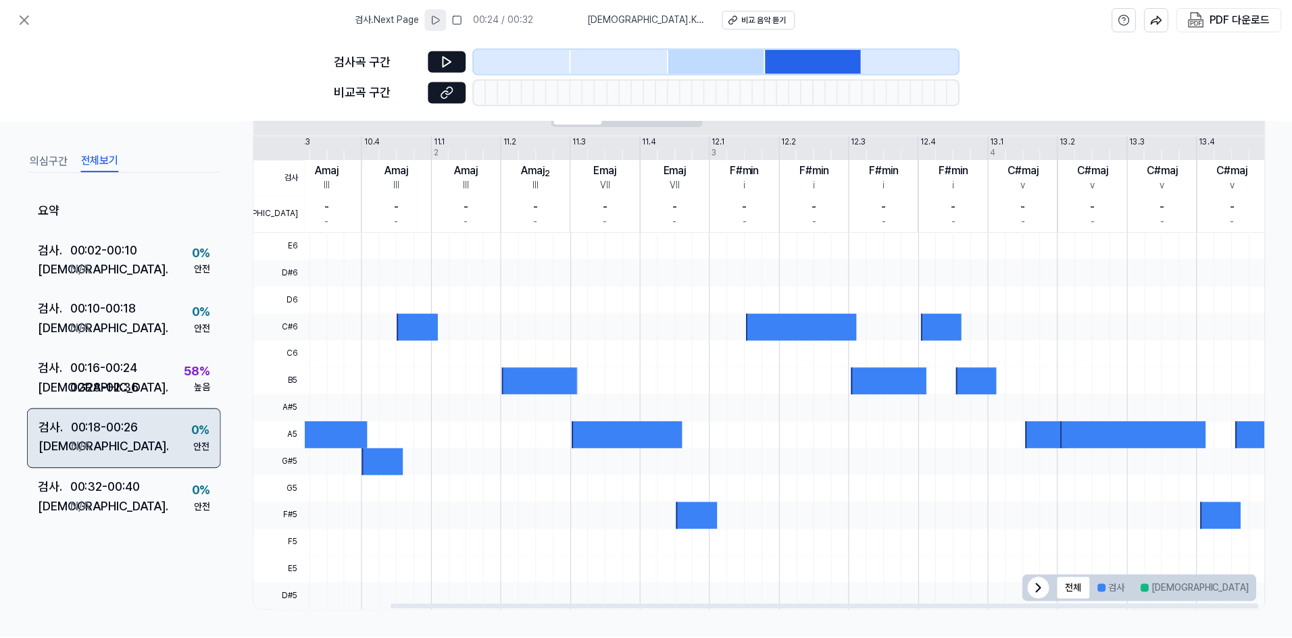
scroll to position [260, 0]
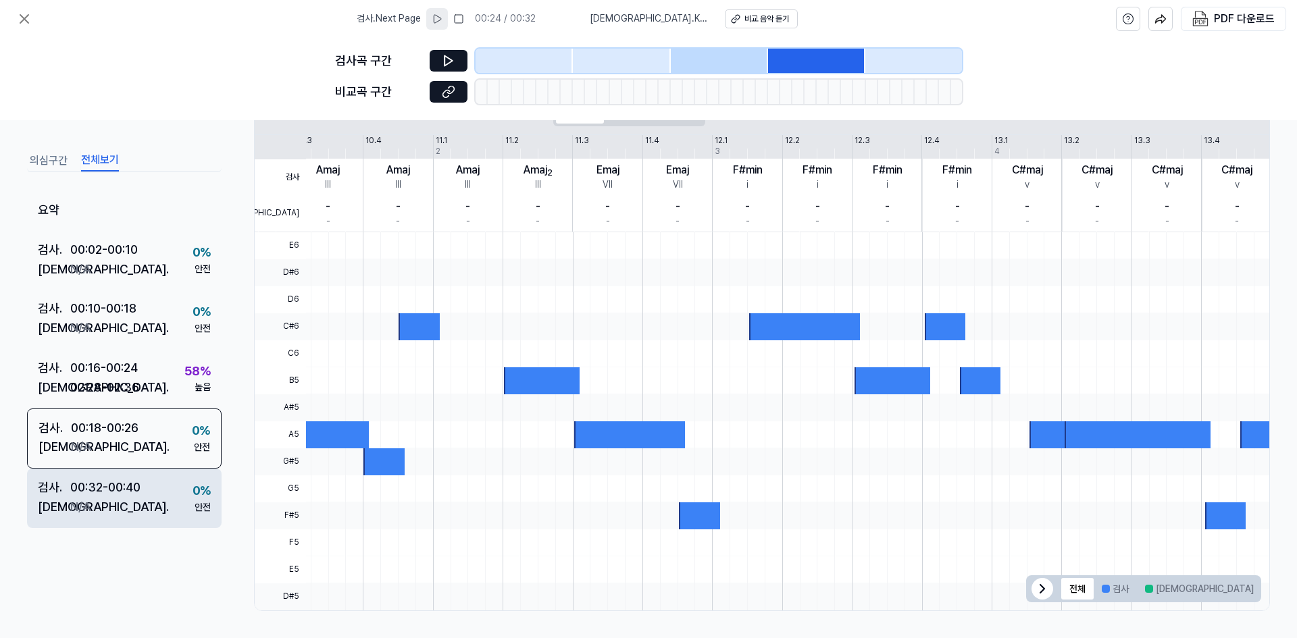
click at [156, 496] on div "검사 . 00:32 - 00:40 비교 . N/A 0 % 안전" at bounding box center [124, 498] width 195 height 59
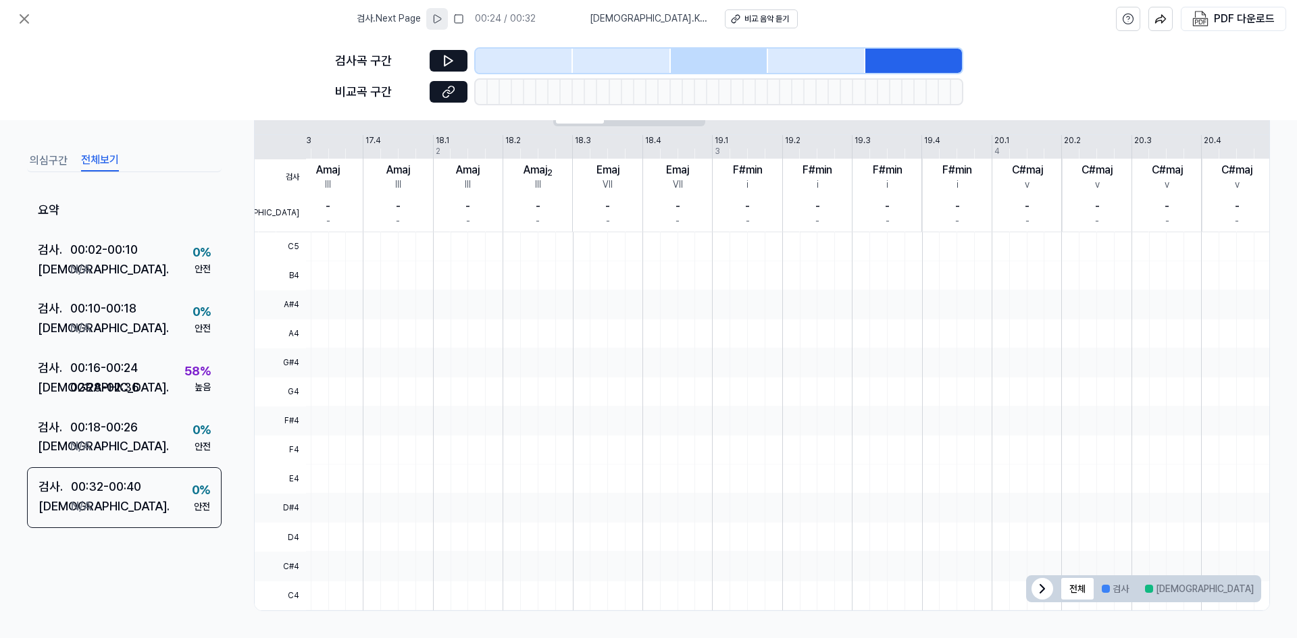
click at [36, 155] on button "의심구간" at bounding box center [49, 161] width 38 height 22
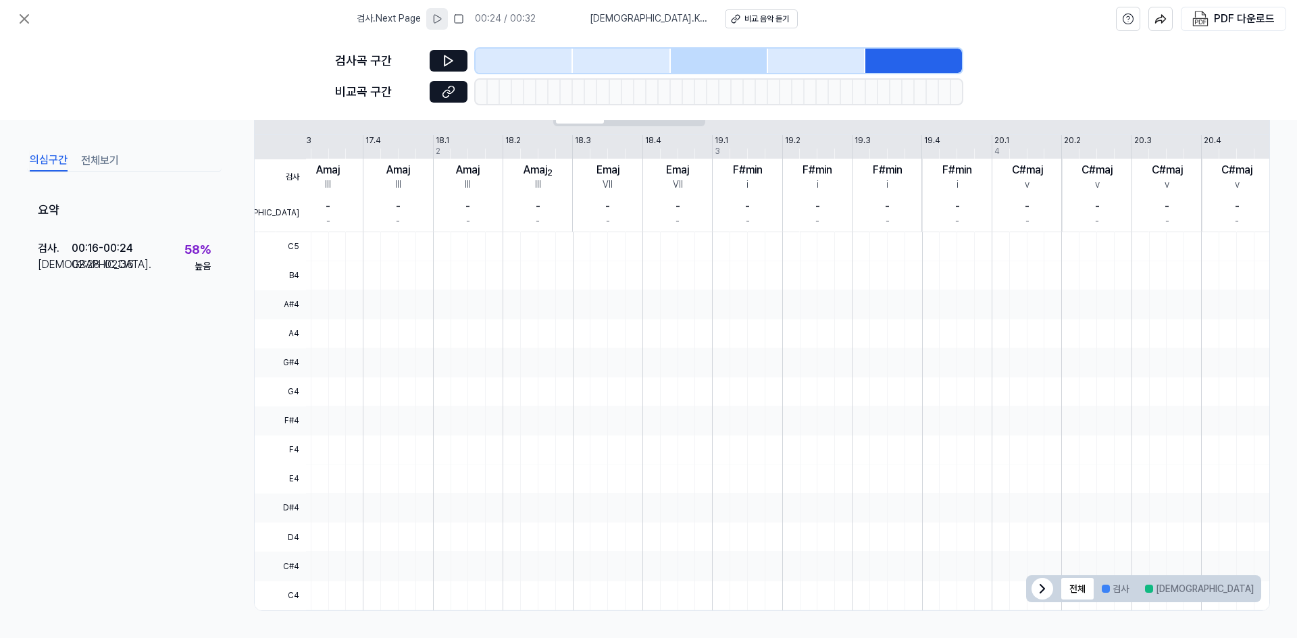
click at [399, 17] on span "검사 . Next Page" at bounding box center [389, 19] width 64 height 14
click at [369, 63] on div "검사곡 구간" at bounding box center [378, 61] width 86 height 20
click at [19, 18] on icon at bounding box center [24, 19] width 16 height 16
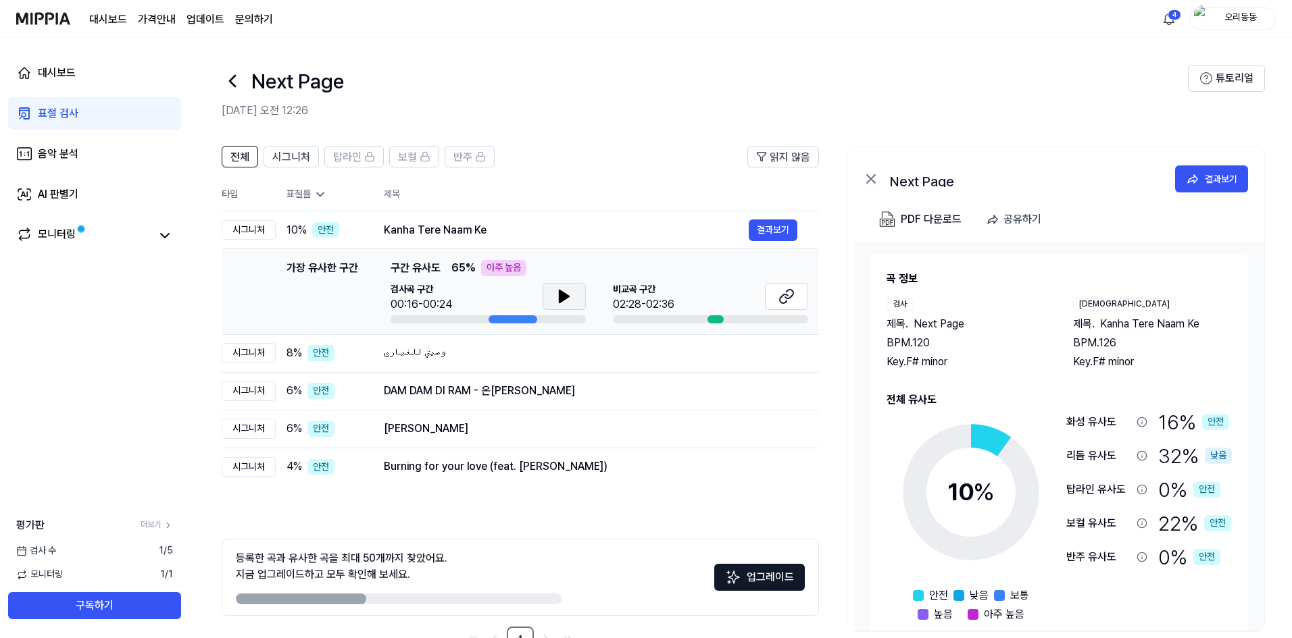
click at [562, 301] on icon at bounding box center [563, 296] width 9 height 12
click at [565, 299] on icon at bounding box center [566, 296] width 3 height 11
click at [489, 359] on div "وصيتي للغيارى" at bounding box center [566, 353] width 365 height 16
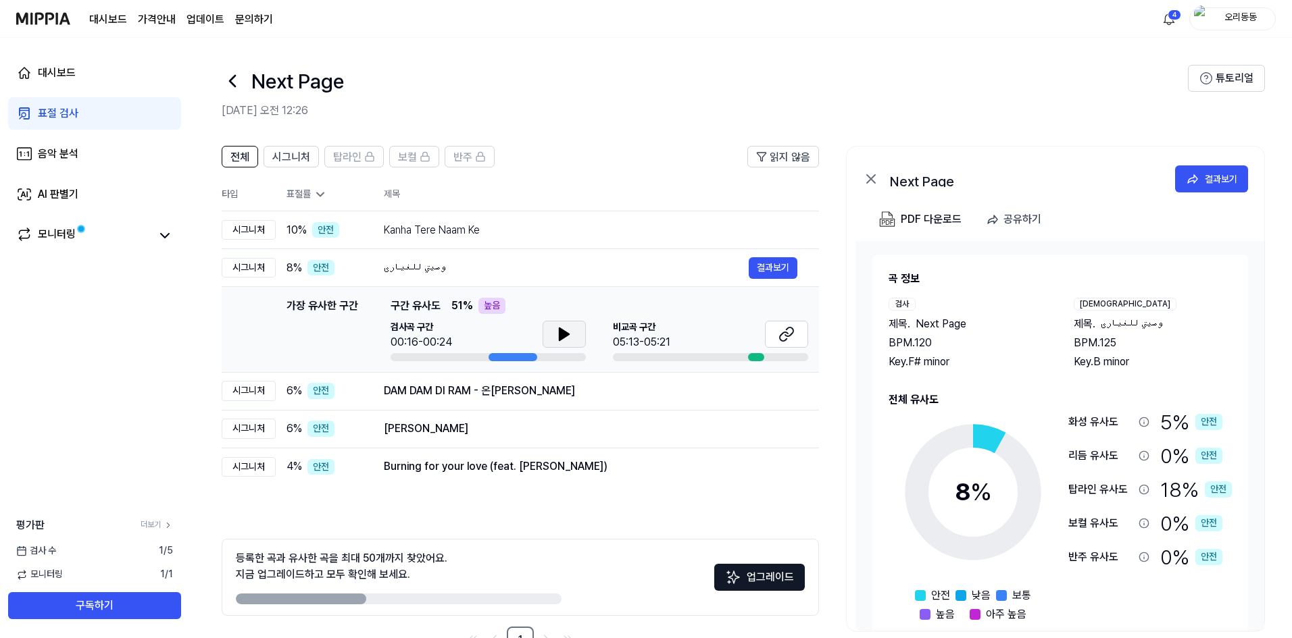
click at [571, 338] on icon at bounding box center [564, 334] width 16 height 16
click at [627, 334] on icon at bounding box center [786, 334] width 16 height 16
click at [541, 399] on div "DAM DAM DI RAM - 온[PERSON_NAME]" at bounding box center [566, 391] width 365 height 16
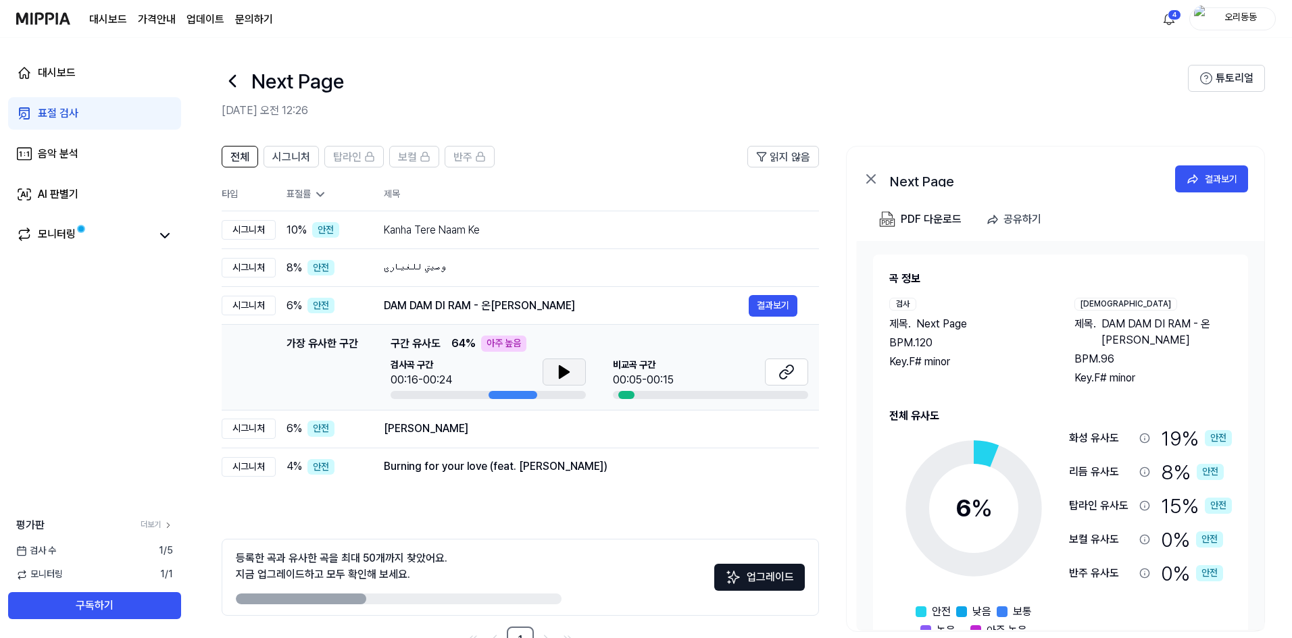
click at [556, 371] on icon at bounding box center [564, 372] width 16 height 16
click at [627, 377] on icon at bounding box center [786, 372] width 16 height 16
click at [563, 375] on icon at bounding box center [561, 372] width 3 height 11
click at [567, 378] on icon at bounding box center [564, 372] width 16 height 16
click at [561, 376] on icon at bounding box center [561, 372] width 3 height 11
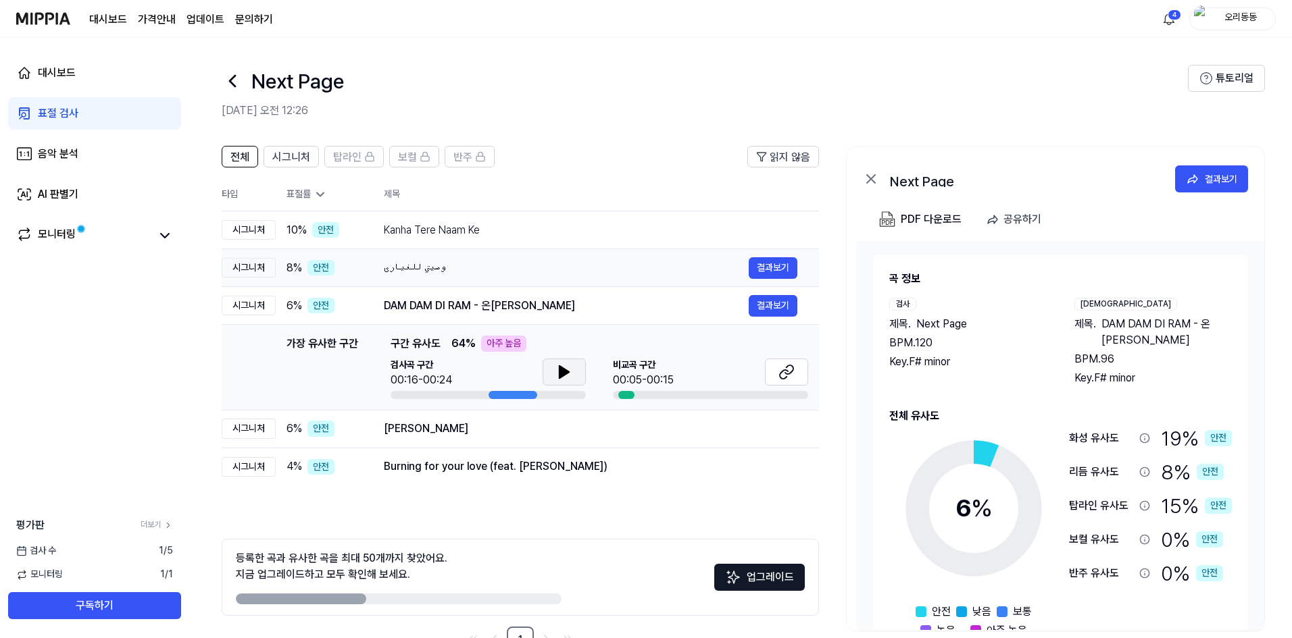
click at [505, 272] on div "وصيتي للغيارى" at bounding box center [566, 268] width 365 height 16
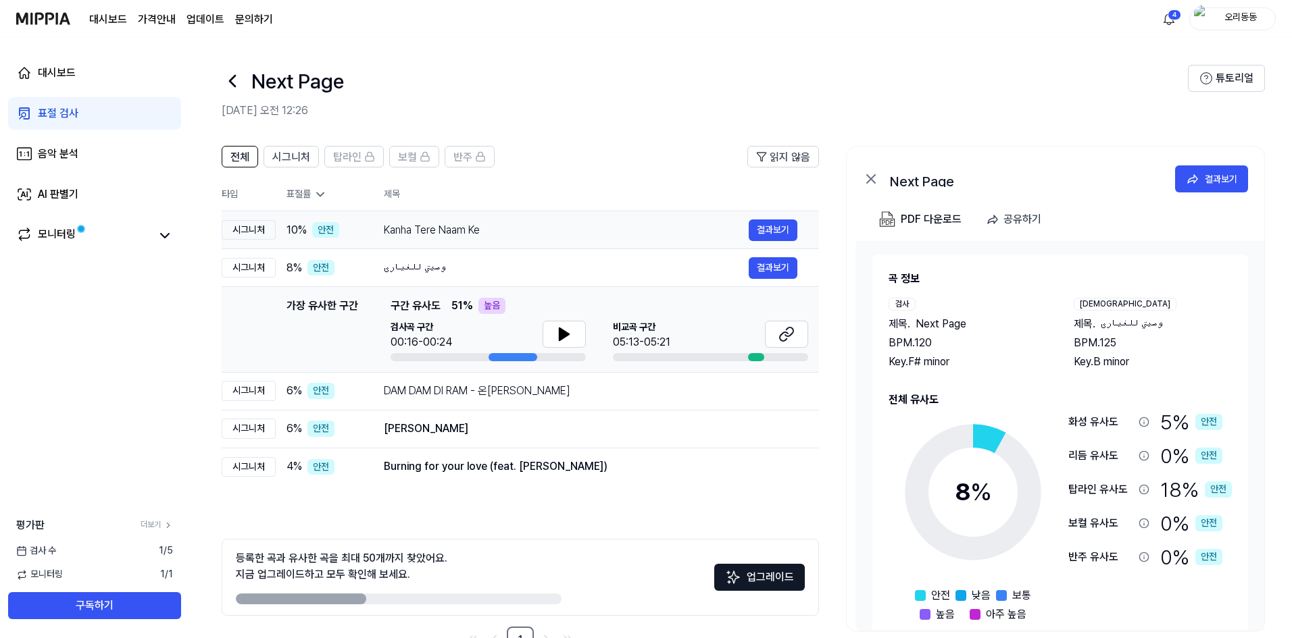
click at [507, 234] on div "Kanha Tere Naam Ke" at bounding box center [566, 230] width 365 height 16
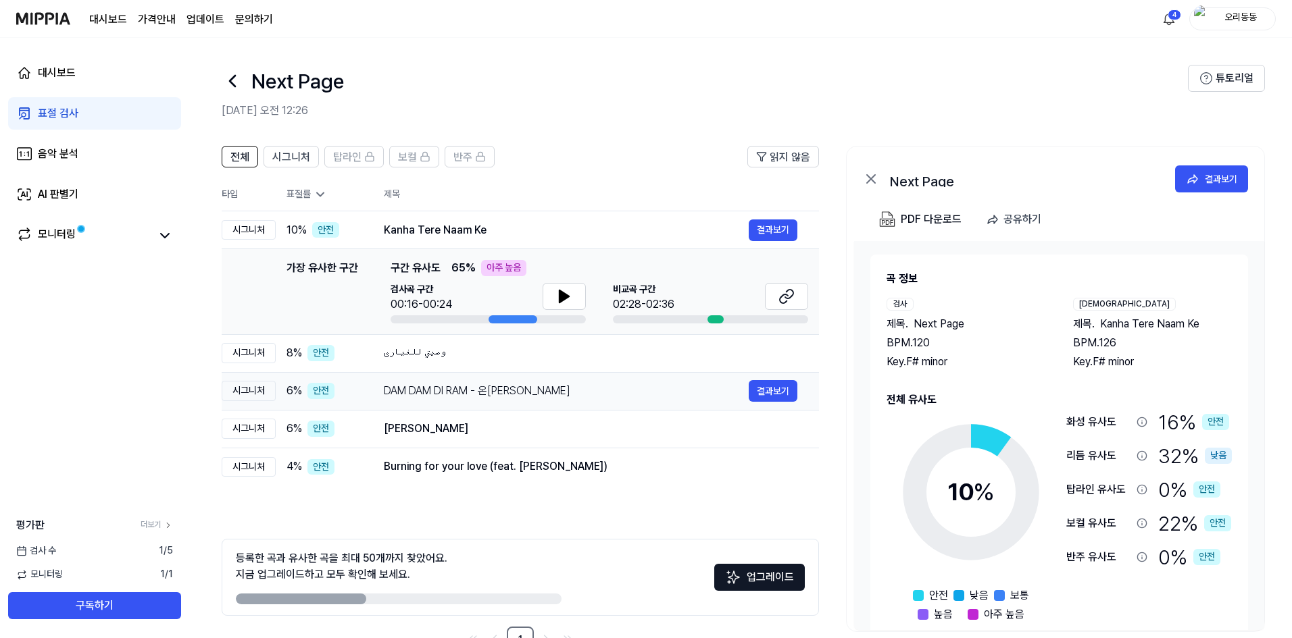
click at [567, 388] on div "DAM DAM DI RAM - 온[PERSON_NAME]" at bounding box center [566, 391] width 365 height 16
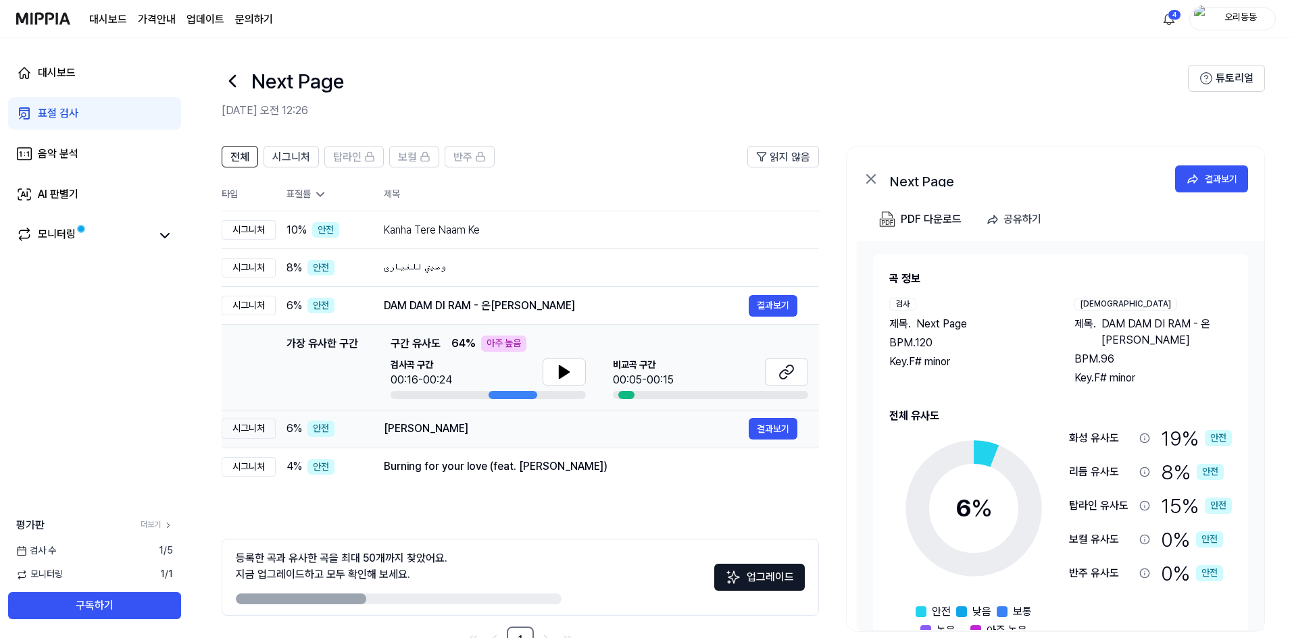
click at [518, 431] on div "[PERSON_NAME]" at bounding box center [566, 429] width 365 height 16
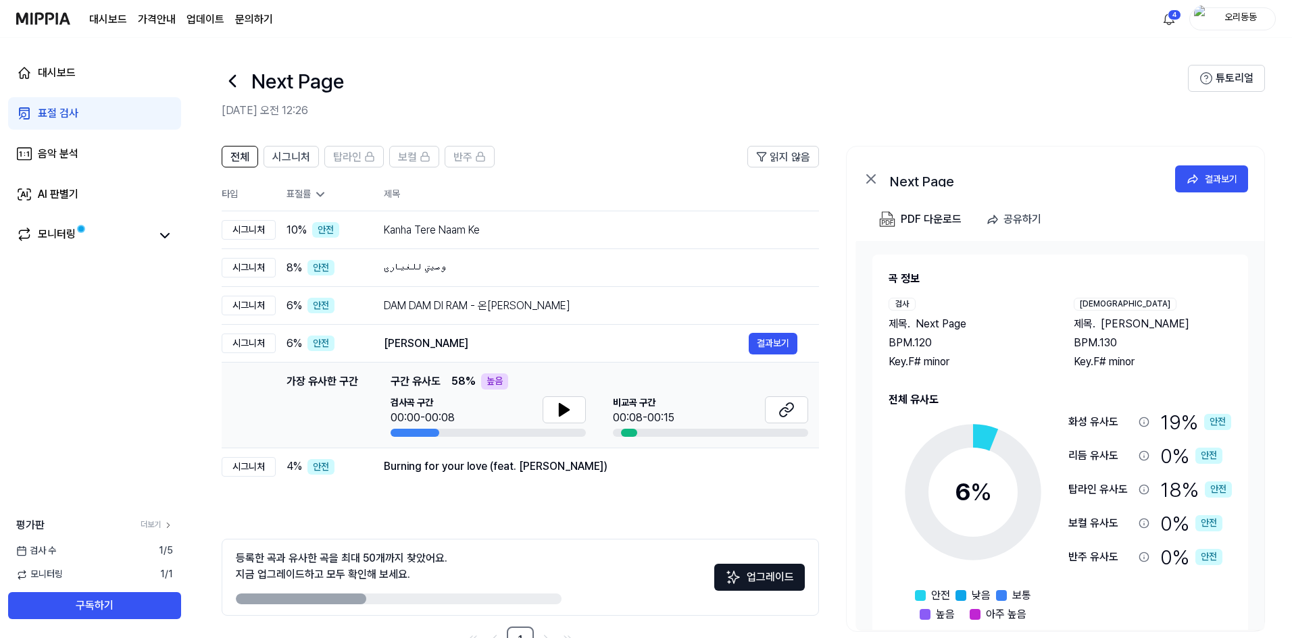
click at [324, 197] on icon at bounding box center [320, 195] width 14 height 14
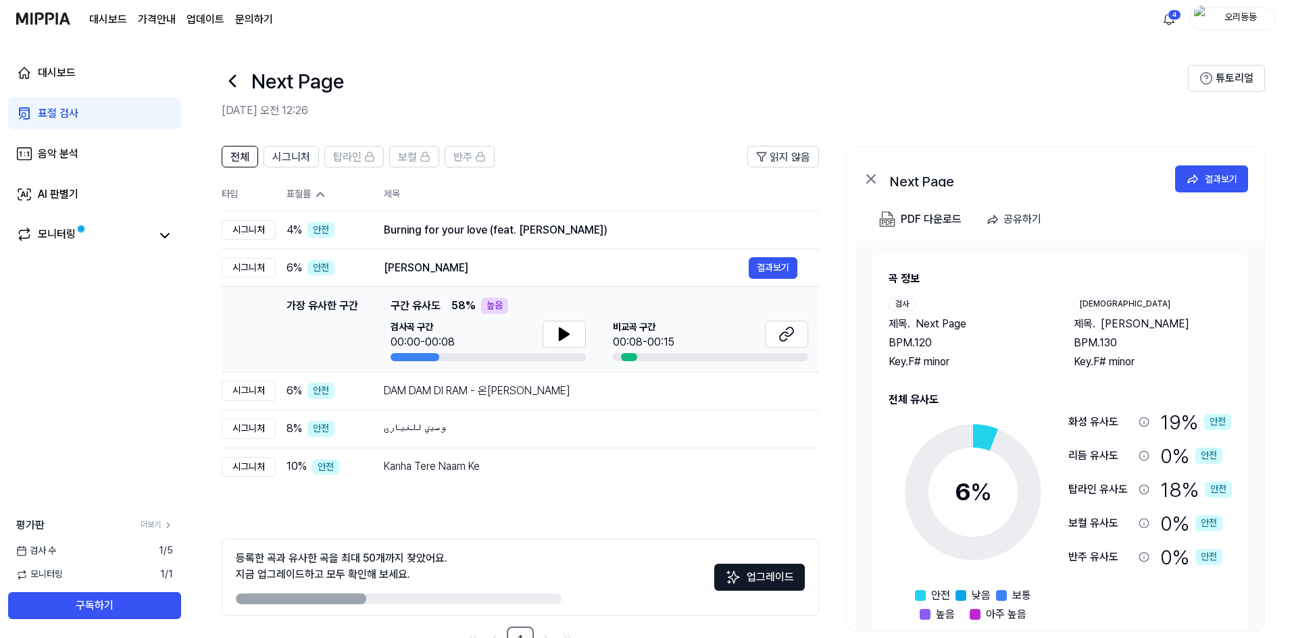
click at [324, 197] on icon at bounding box center [320, 195] width 14 height 14
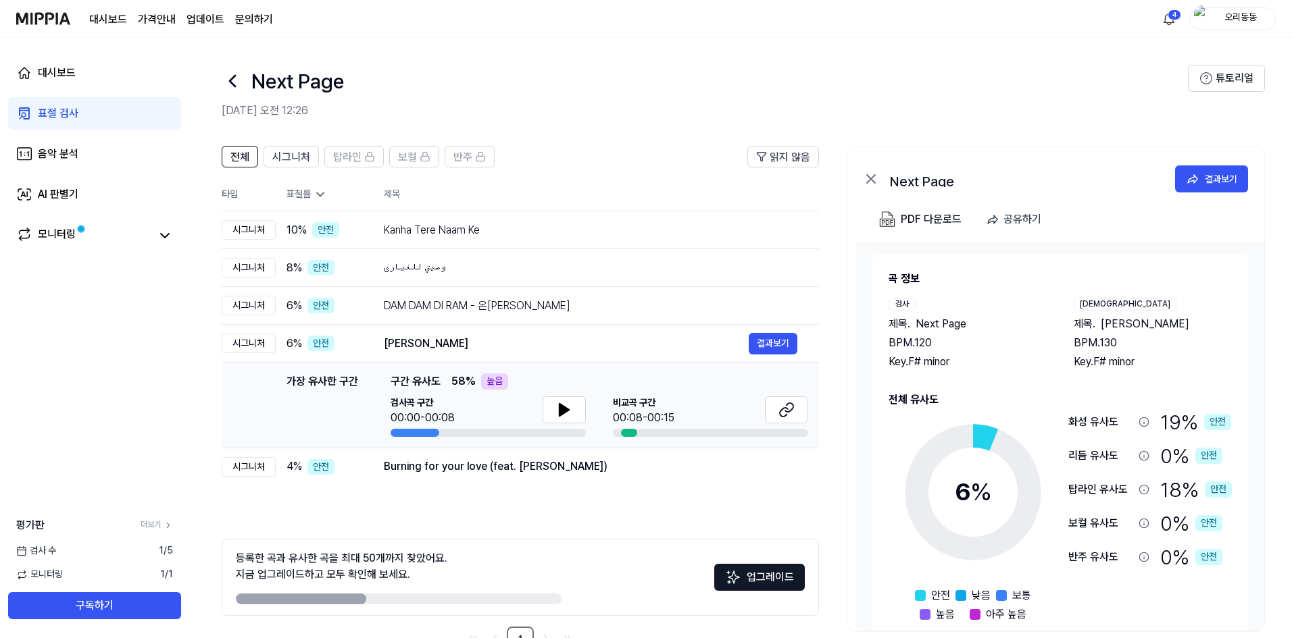
click at [324, 197] on icon at bounding box center [320, 195] width 14 height 14
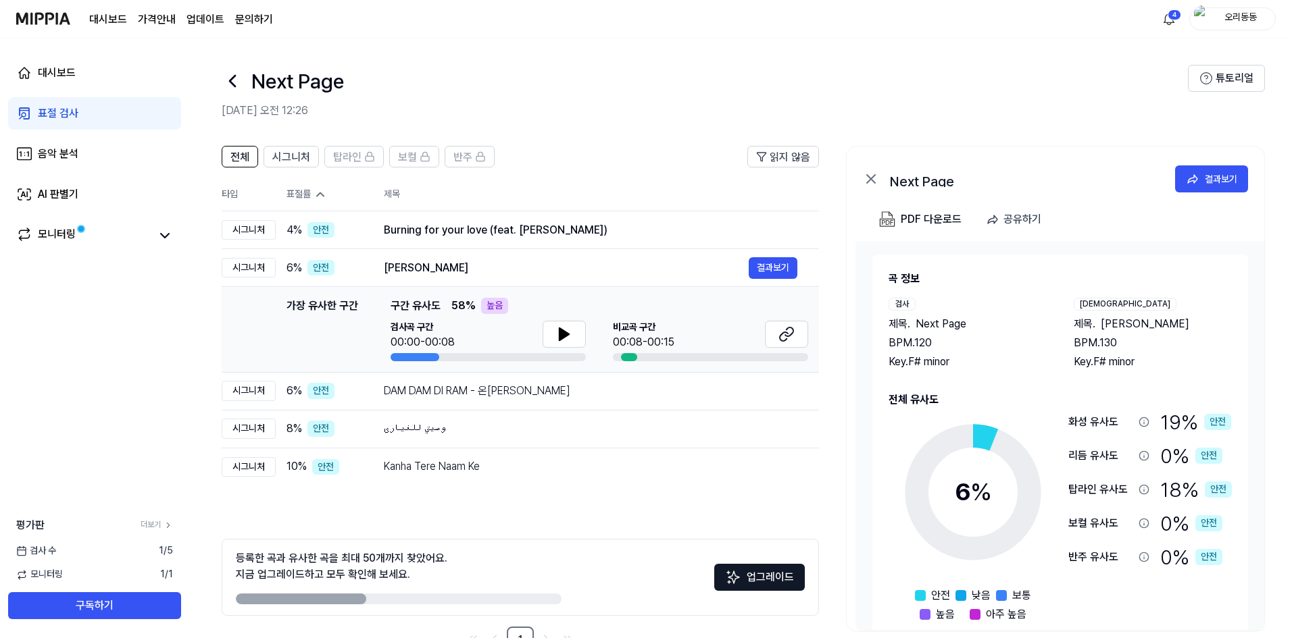
click at [324, 197] on icon at bounding box center [320, 195] width 14 height 14
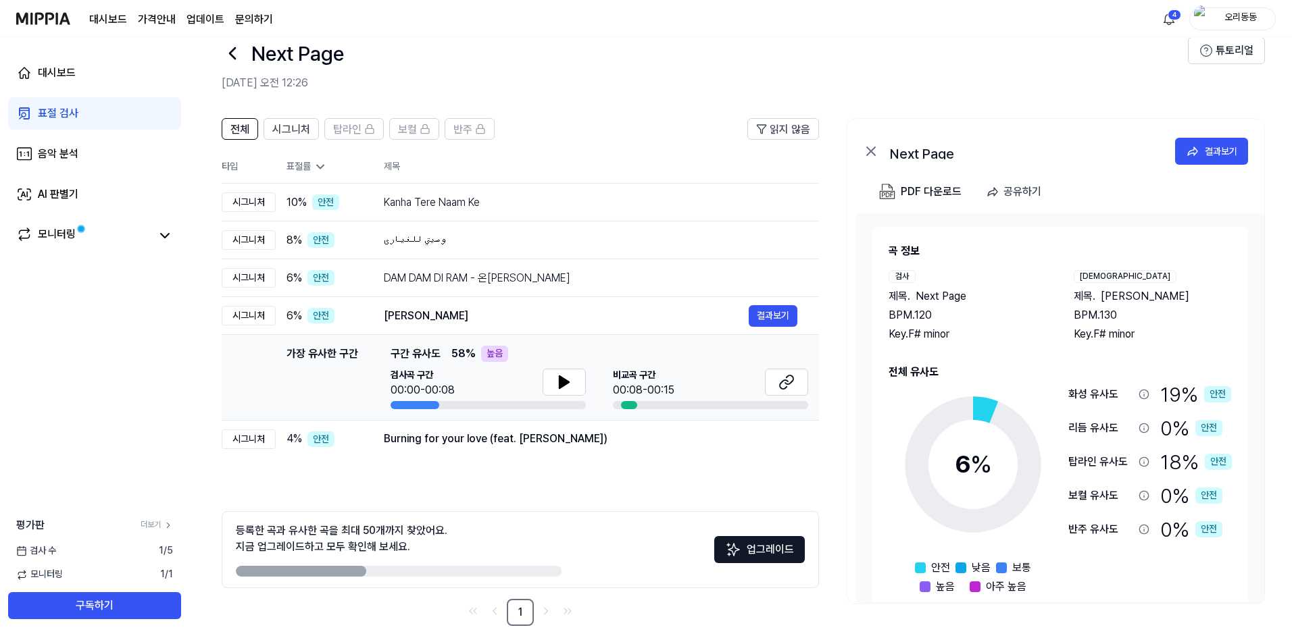
scroll to position [43, 0]
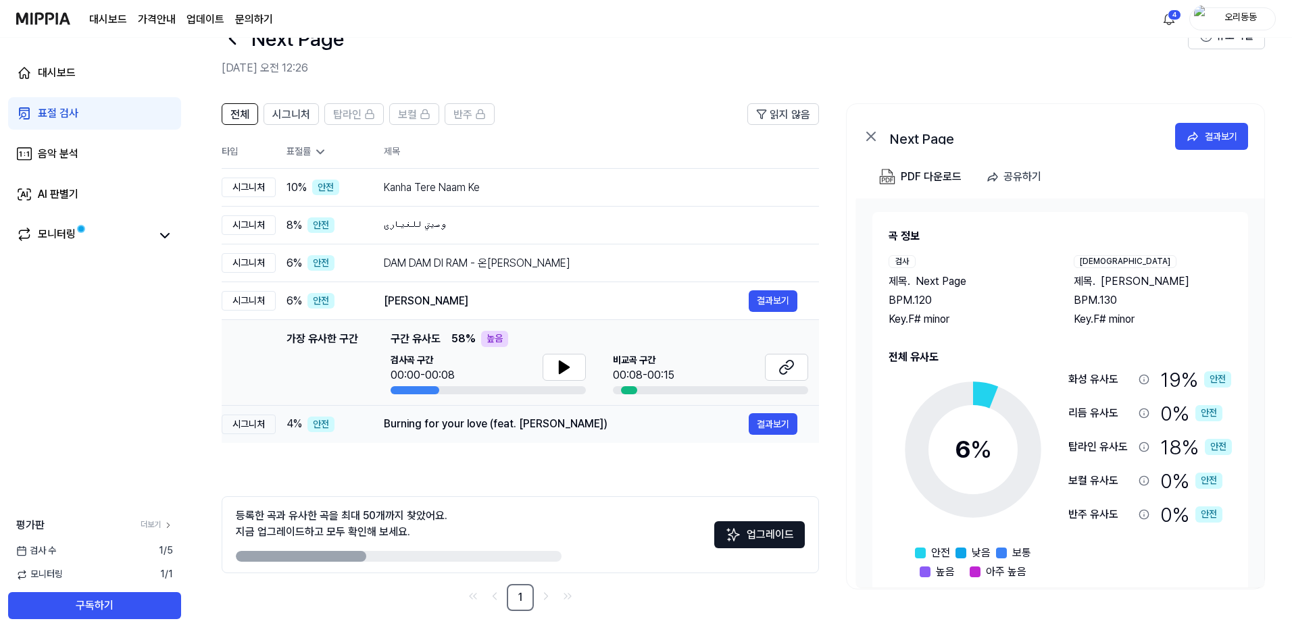
click at [582, 423] on div "Burning for your love (feat. [PERSON_NAME])" at bounding box center [566, 424] width 365 height 16
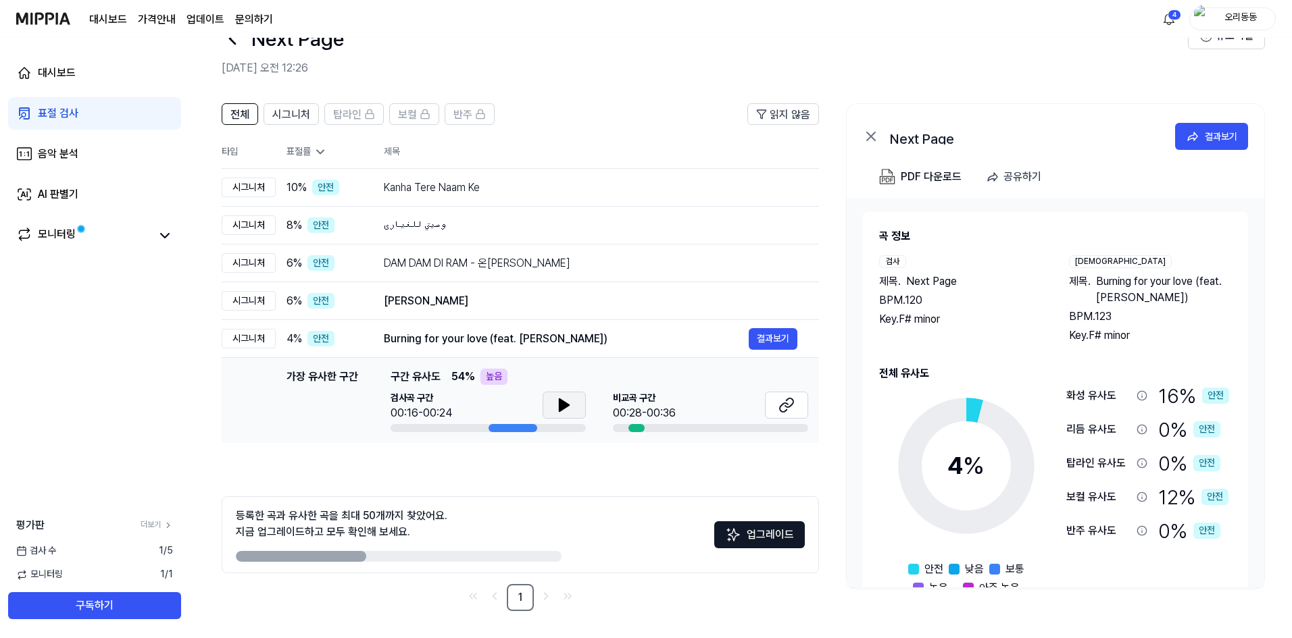
click at [561, 408] on icon at bounding box center [563, 405] width 9 height 12
click at [627, 406] on icon at bounding box center [786, 405] width 16 height 16
click at [565, 409] on icon at bounding box center [566, 405] width 3 height 11
click at [407, 305] on div "[PERSON_NAME]" at bounding box center [566, 301] width 365 height 16
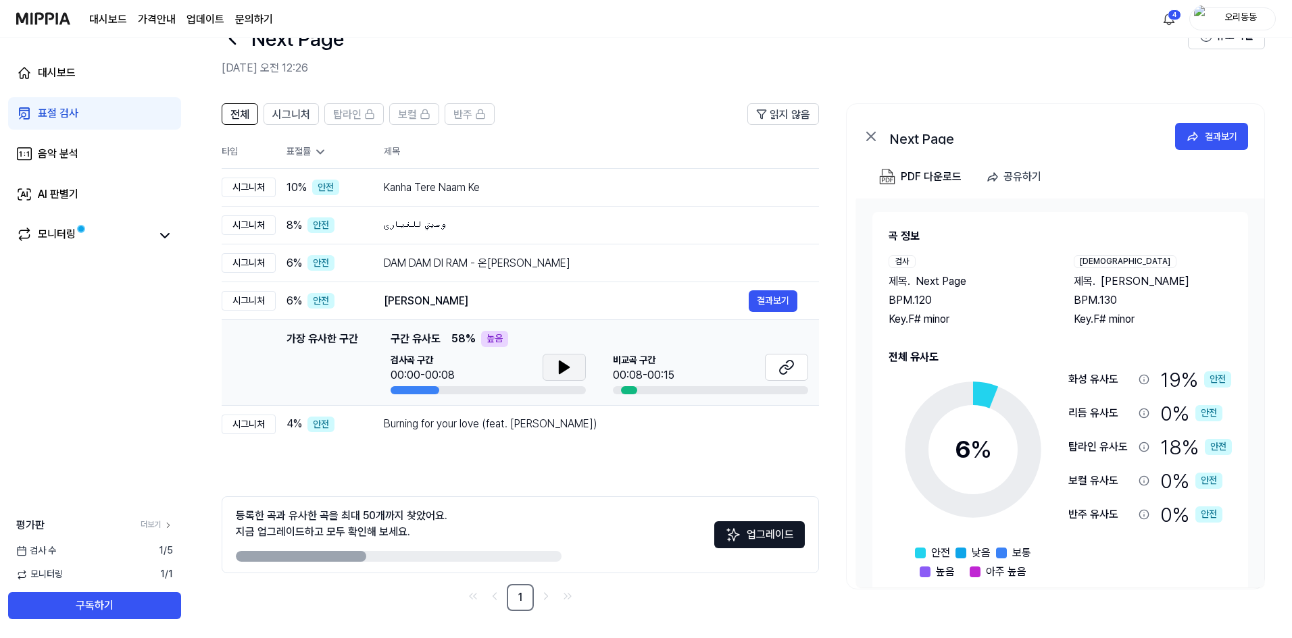
click at [555, 372] on button at bounding box center [563, 367] width 43 height 27
click at [627, 374] on icon at bounding box center [786, 367] width 16 height 16
click at [565, 369] on icon at bounding box center [566, 367] width 3 height 11
click at [110, 249] on div "모니터링" at bounding box center [94, 235] width 173 height 32
click at [63, 240] on div "모니터링" at bounding box center [57, 235] width 38 height 19
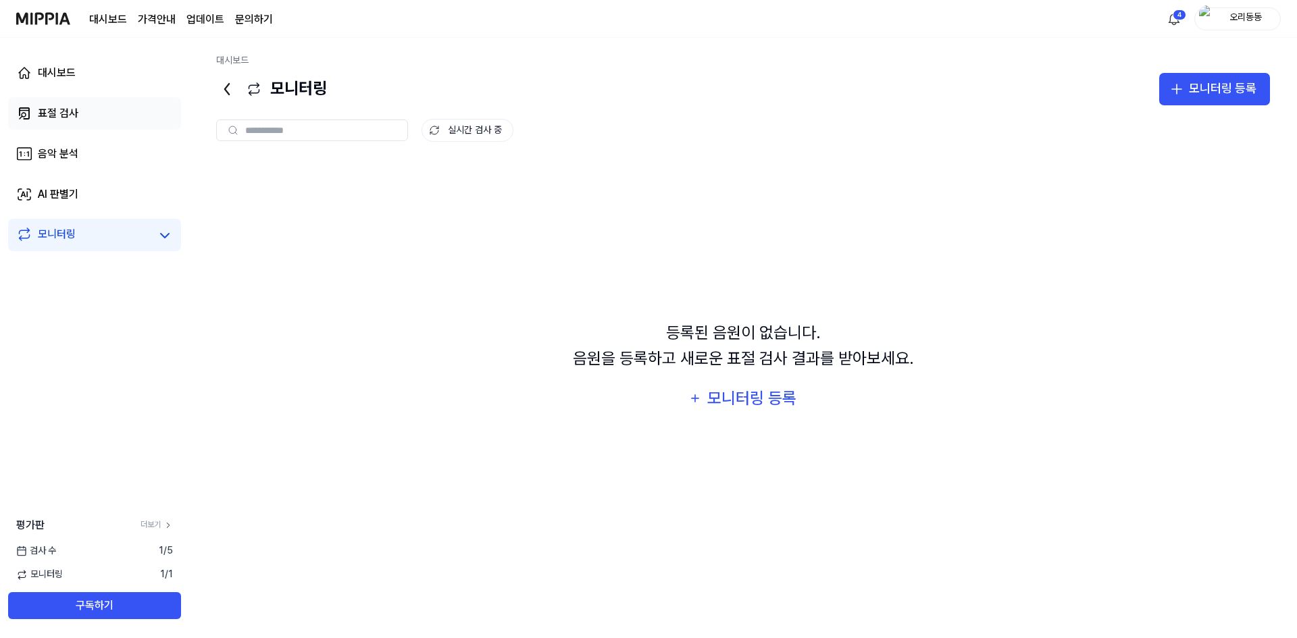
click at [67, 113] on div "표절 검사" at bounding box center [58, 113] width 41 height 16
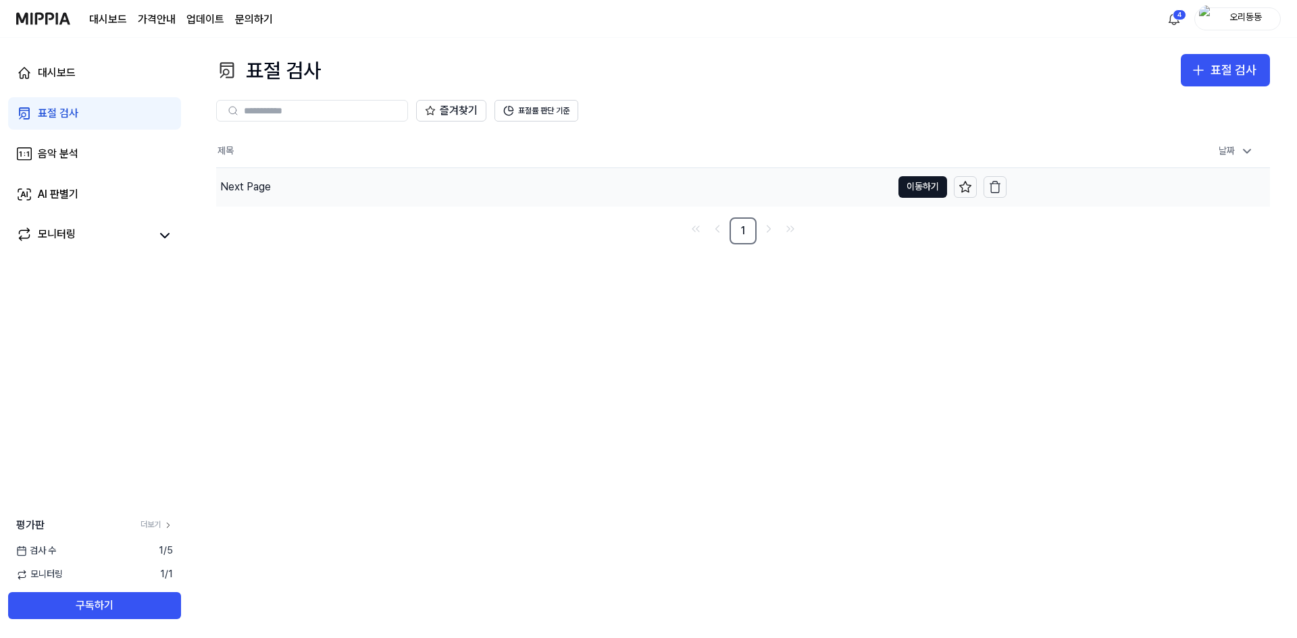
click at [253, 190] on div "Next Page" at bounding box center [245, 187] width 51 height 16
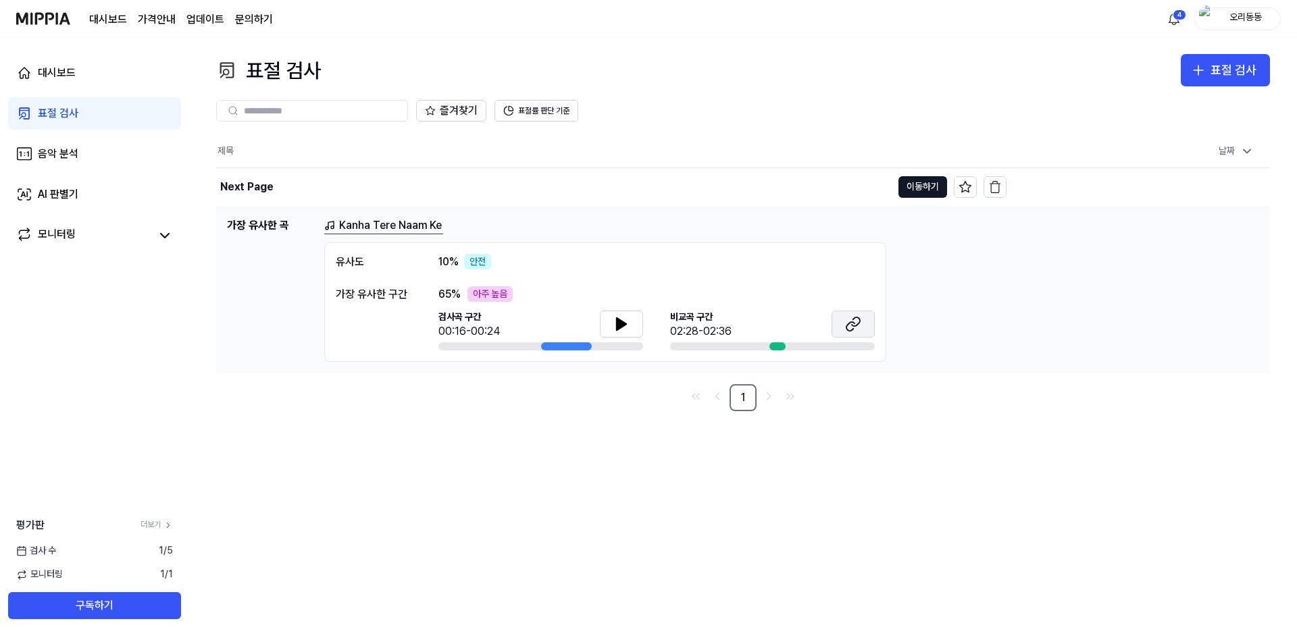
click at [627, 322] on icon at bounding box center [853, 324] width 16 height 16
click at [260, 181] on div "Next Page" at bounding box center [246, 187] width 53 height 16
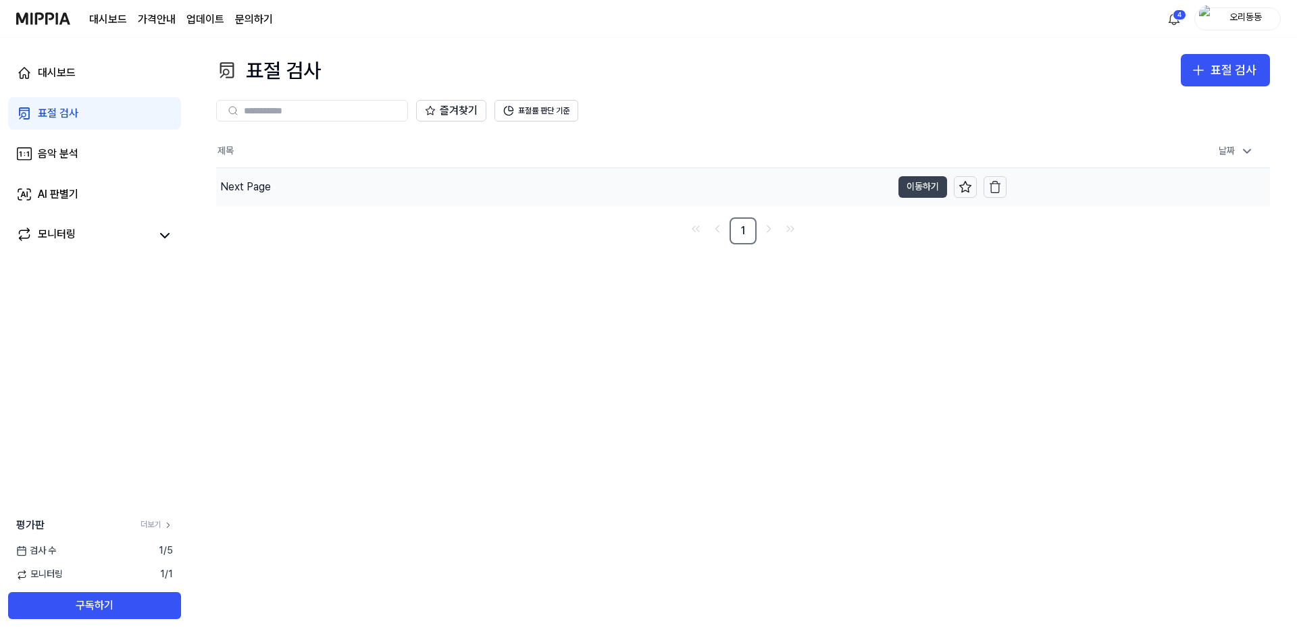
click at [627, 186] on button "이동하기" at bounding box center [922, 187] width 49 height 22
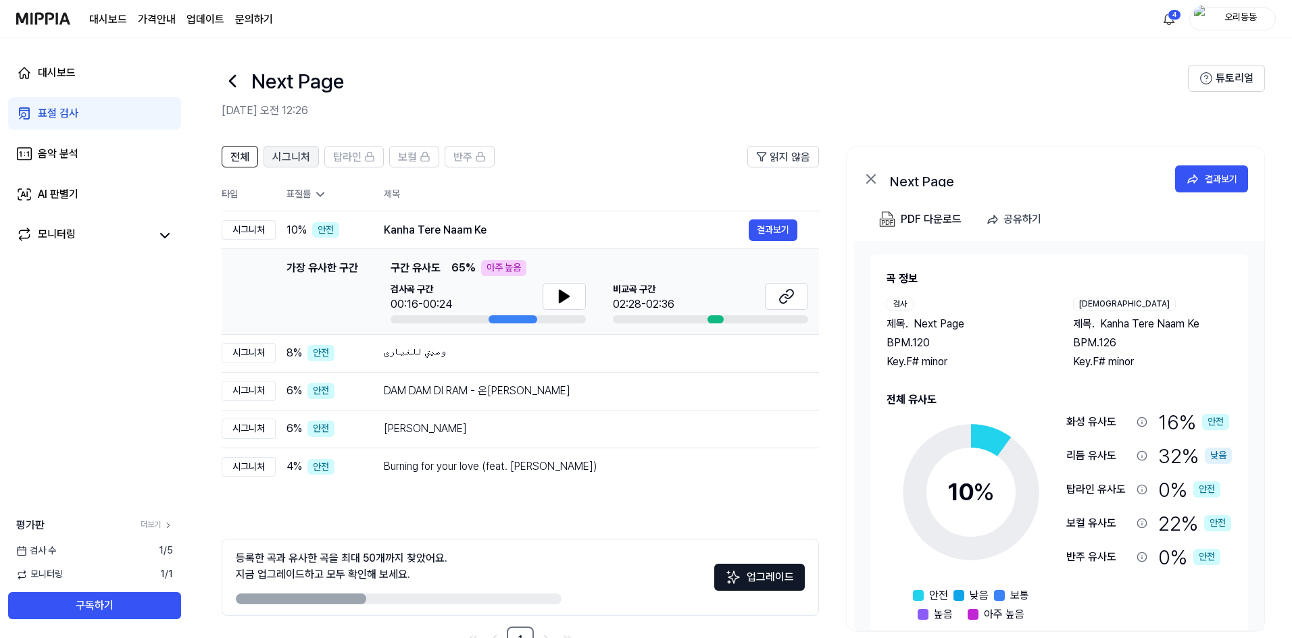
click at [297, 157] on span "시그니처" at bounding box center [291, 157] width 38 height 16
click at [339, 160] on span "탑라인" at bounding box center [347, 157] width 28 height 16
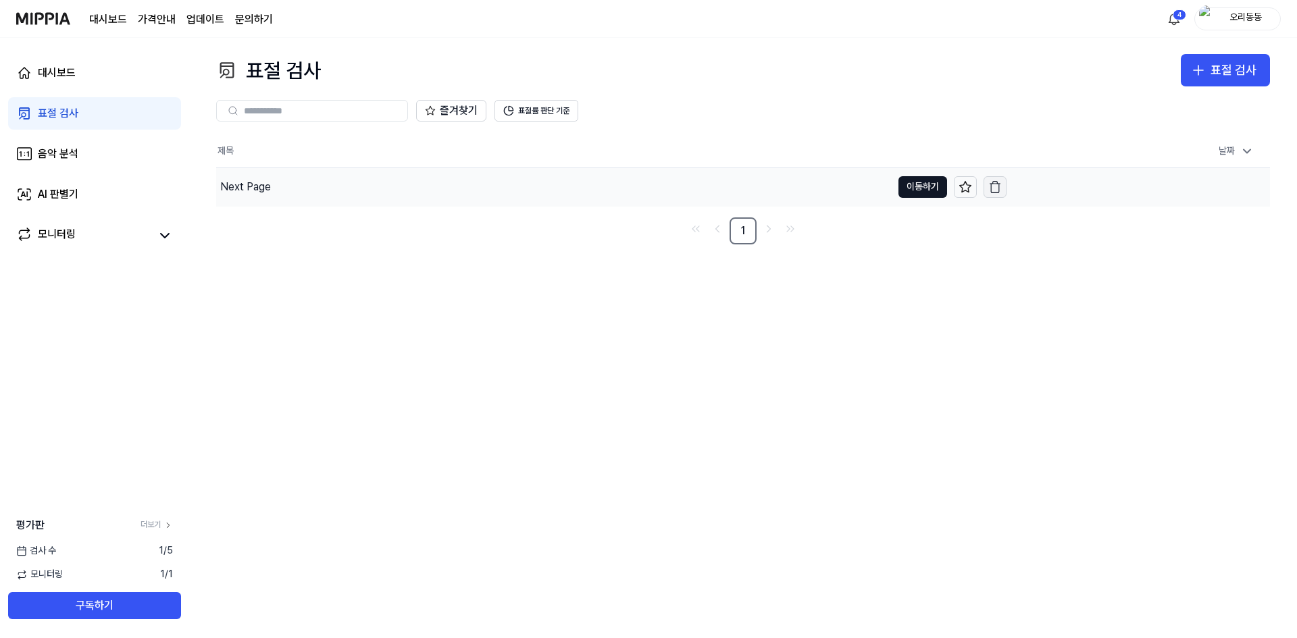
click at [627, 190] on icon "button" at bounding box center [995, 187] width 14 height 14
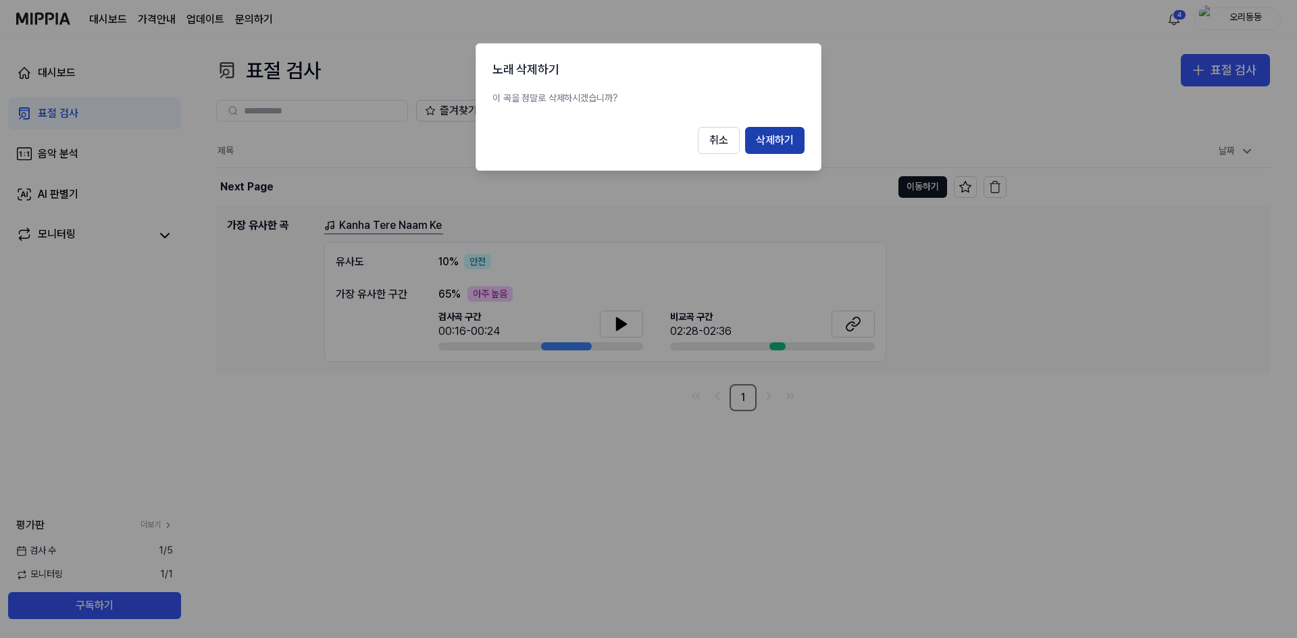
click at [627, 145] on button "삭제하기" at bounding box center [774, 140] width 59 height 27
